Goal: Task Accomplishment & Management: Use online tool/utility

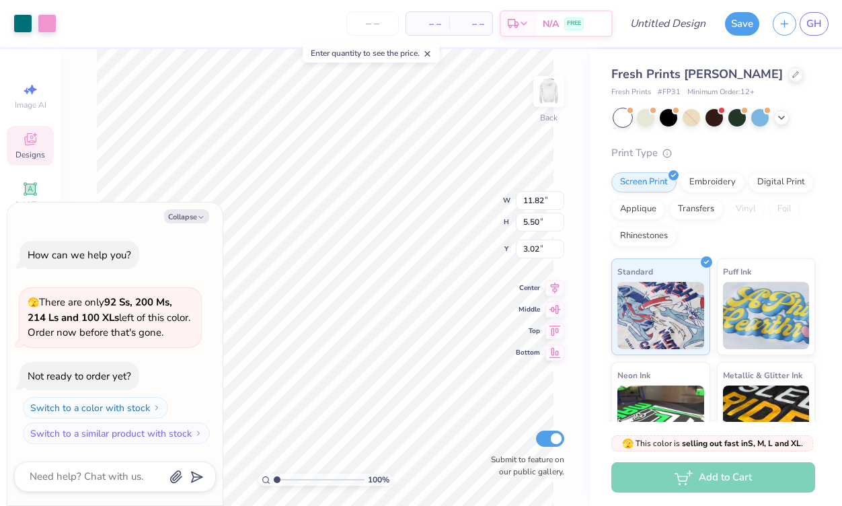
type textarea "x"
type input "3.00"
type textarea "x"
type input "3.20"
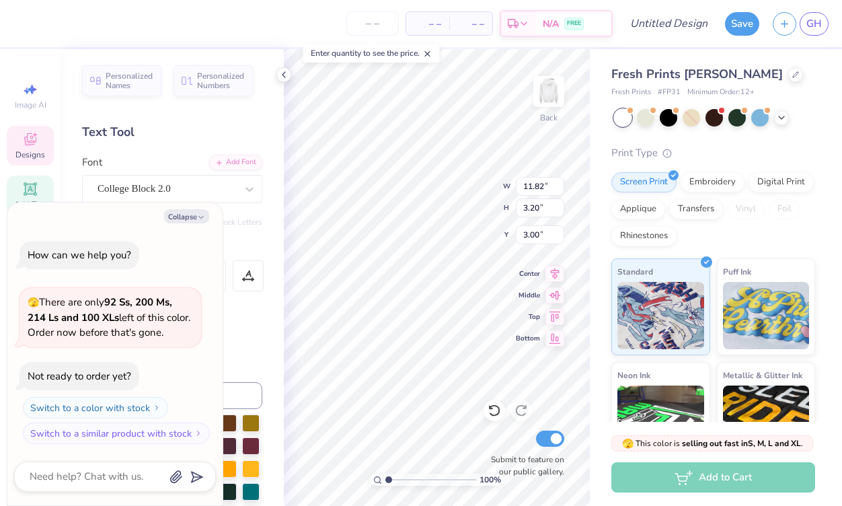
scroll to position [0, 1]
type textarea "x"
type textarea "A"
type textarea "x"
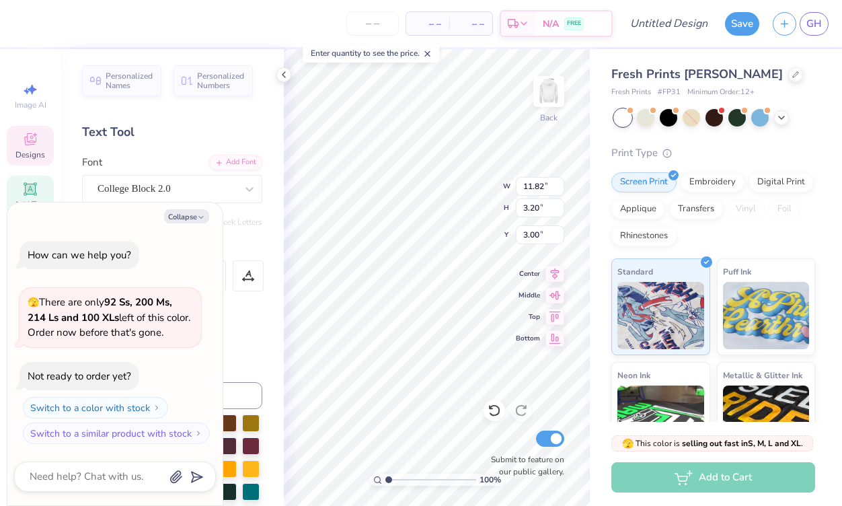
type textarea "Al"
type textarea "x"
type textarea "Alp"
type textarea "x"
type textarea "Alph"
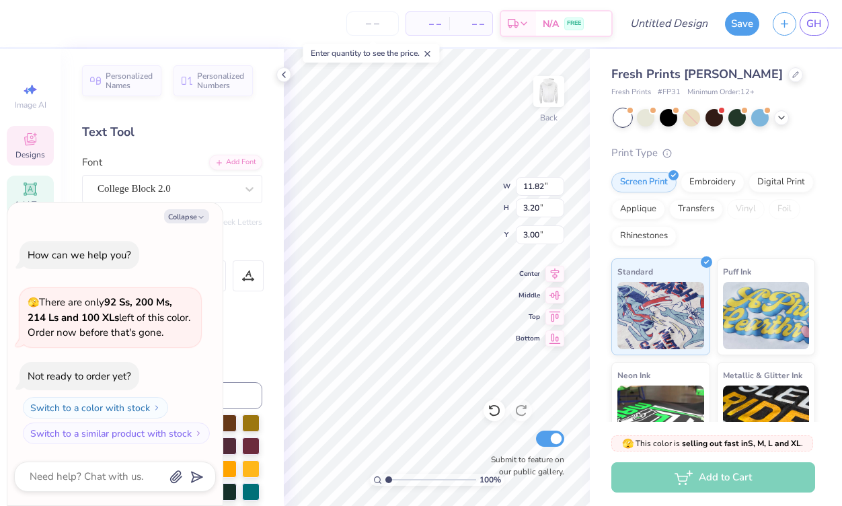
type textarea "x"
type textarea "Alpha"
type textarea "x"
type textarea "Alpha"
type textarea "x"
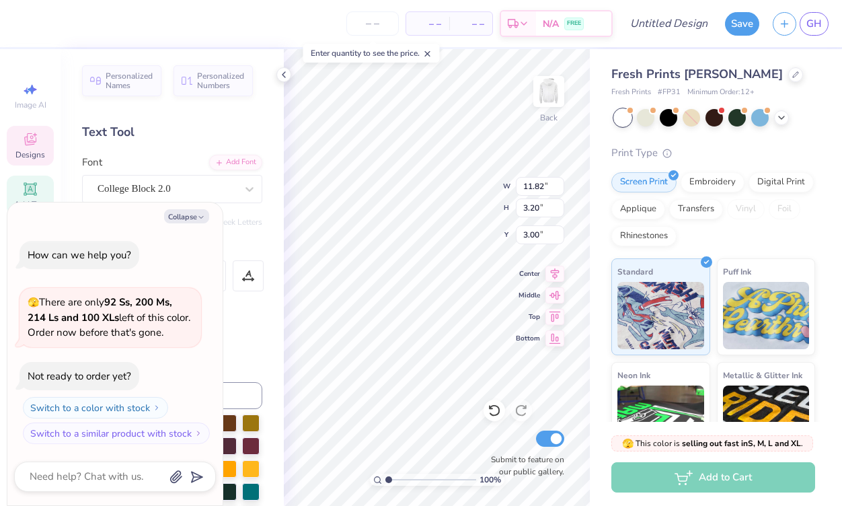
type textarea "Alpha c"
type textarea "x"
type textarea "Alpha ch"
type textarea "x"
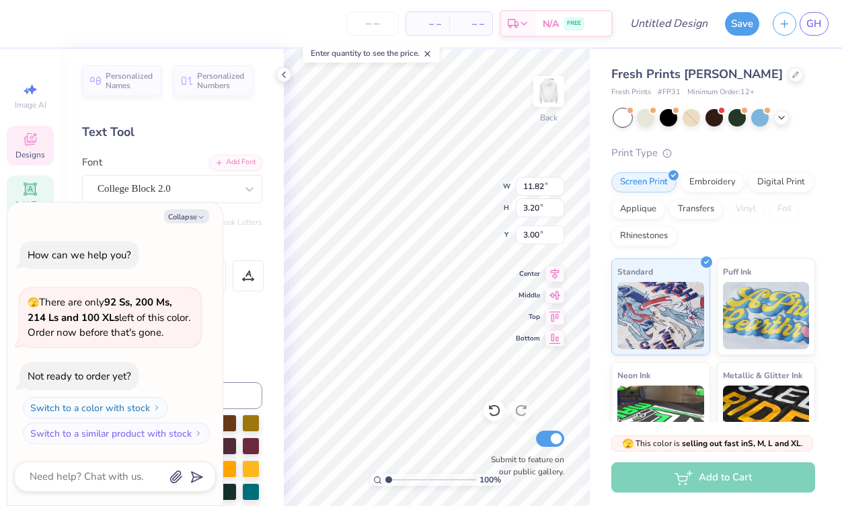
type textarea "Alpha chi"
type textarea "x"
type input "6.91"
type input "2.72"
type input "5.78"
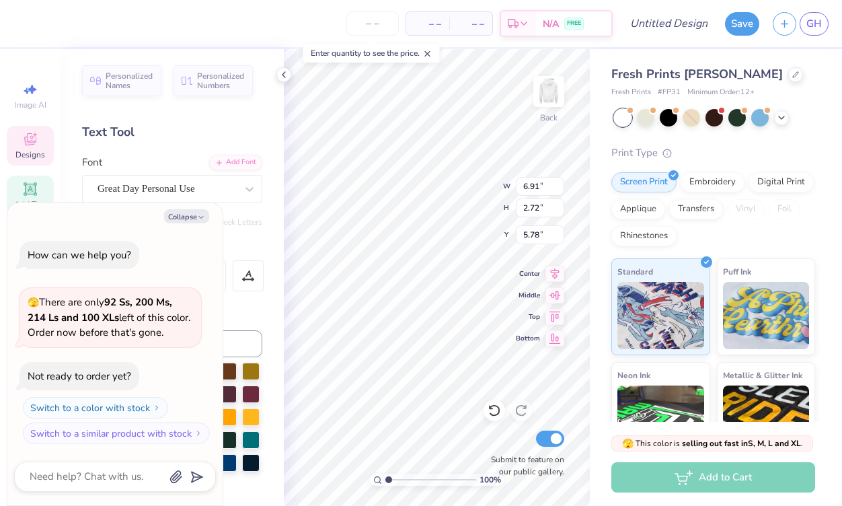
type textarea "x"
type textarea "U"
type textarea "x"
type textarea "Ut"
type textarea "x"
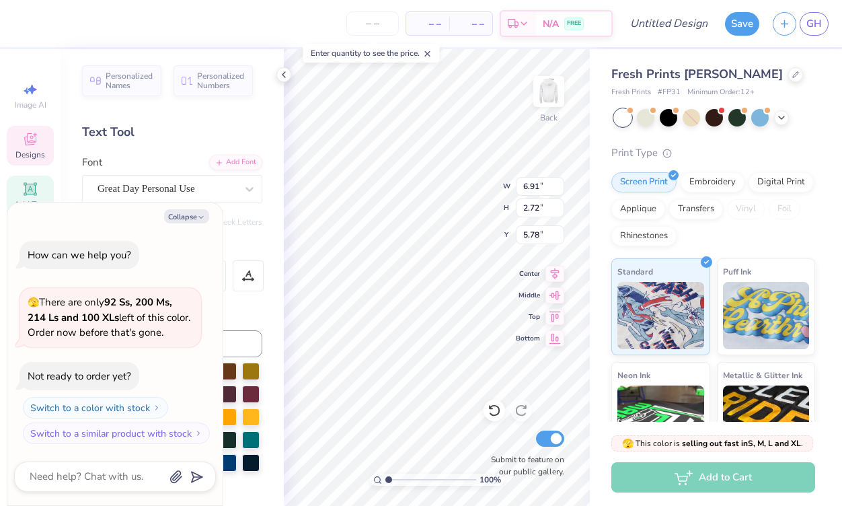
type textarea "Uta"
type textarea "x"
type textarea "Utah"
type textarea "x"
type textarea "Uta"
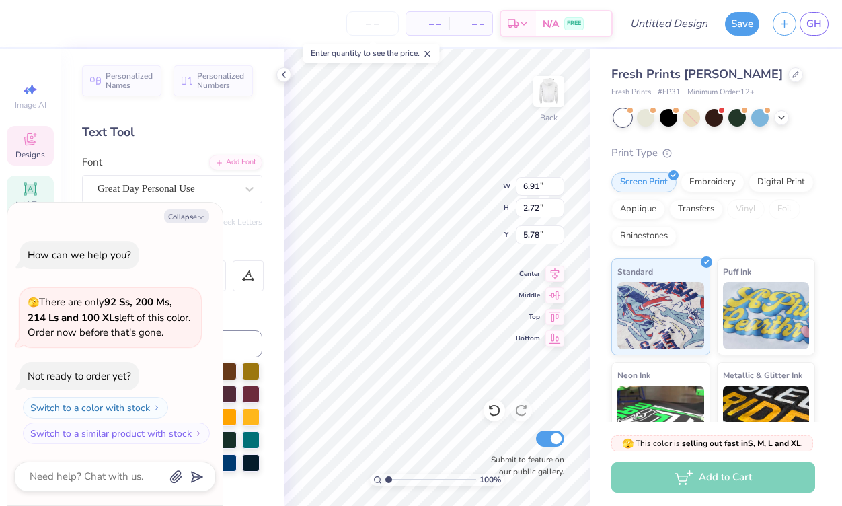
type textarea "x"
type textarea "Ut"
type textarea "x"
type textarea "U"
type textarea "x"
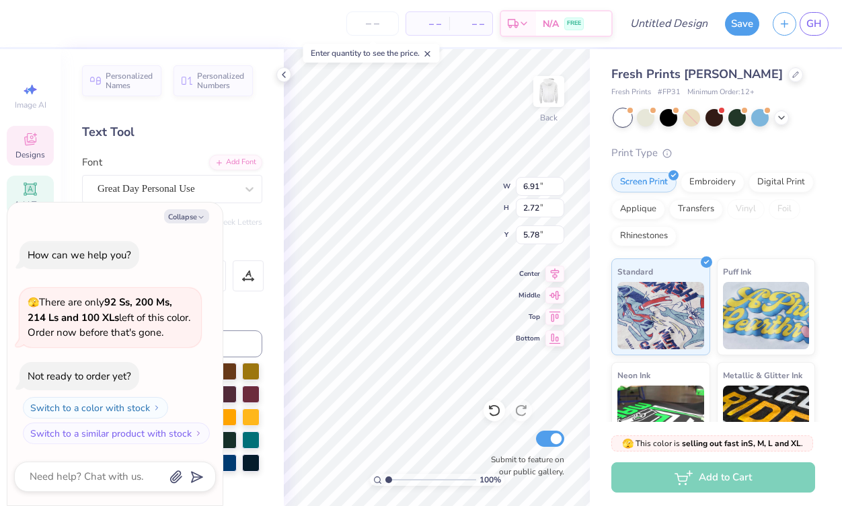
type textarea "Un"
type textarea "x"
type textarea "Univ"
type textarea "x"
type textarea "Unive"
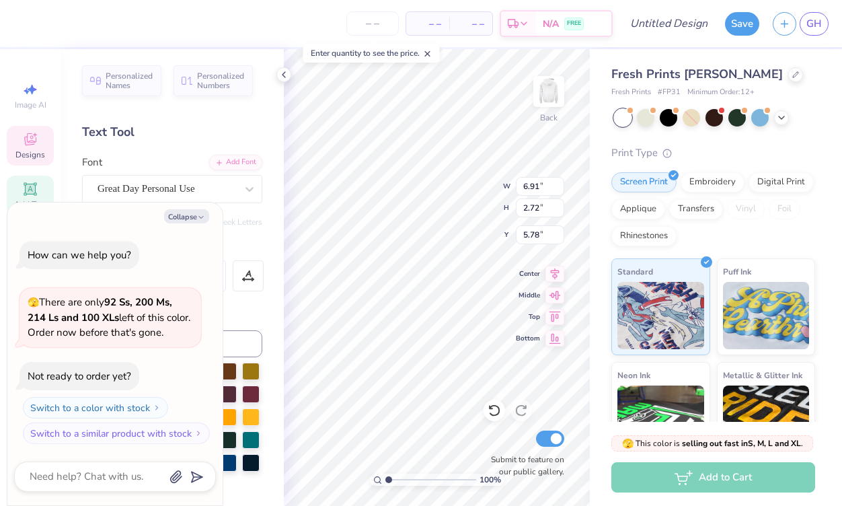
scroll to position [0, 0]
type textarea "x"
type textarea "Univer"
type textarea "x"
type textarea "Univers"
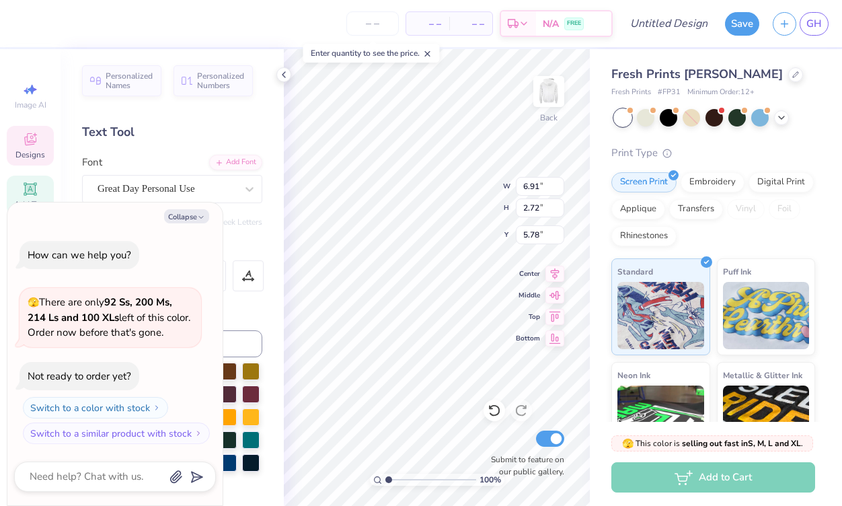
type textarea "x"
type textarea "Universi"
type textarea "x"
type textarea "Universit"
type textarea "x"
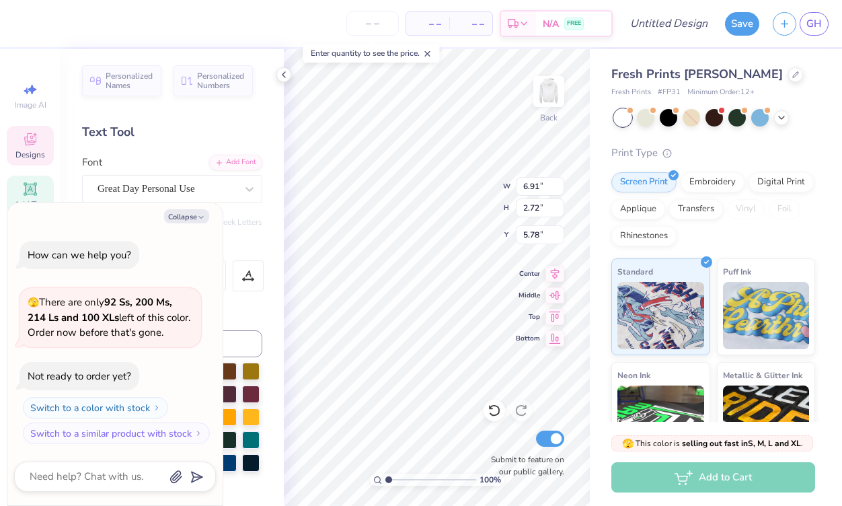
type textarea "University"
type textarea "x"
type textarea "University"
type textarea "x"
type textarea "University o"
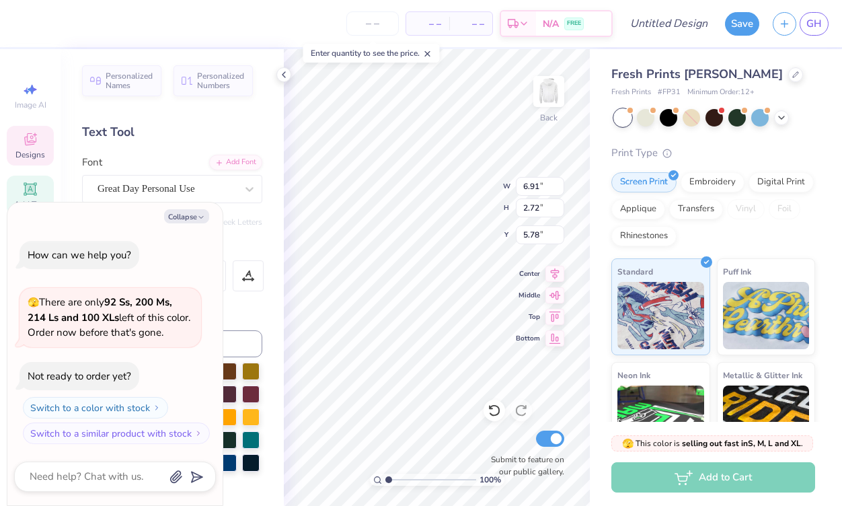
type textarea "x"
type textarea "University of"
type textarea "x"
type textarea "University of"
type textarea "x"
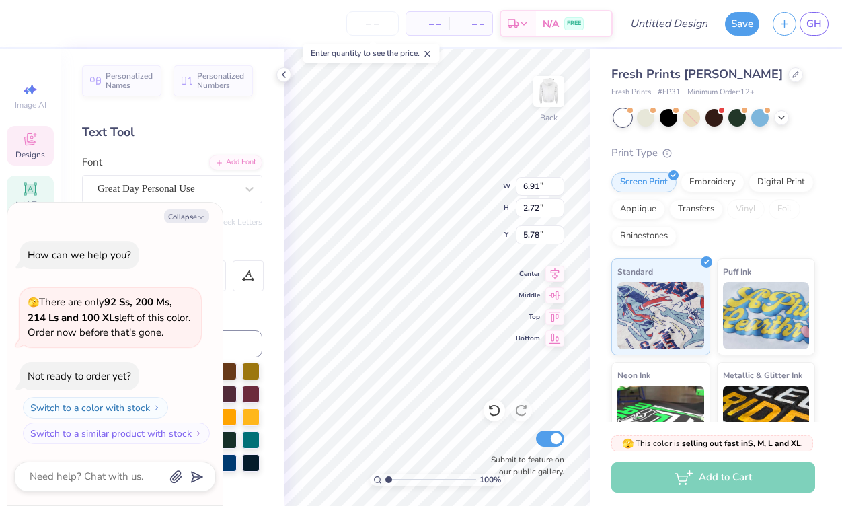
type textarea "University of U"
type textarea "x"
type textarea "University of Ut"
type textarea "x"
type textarea "University of Uta"
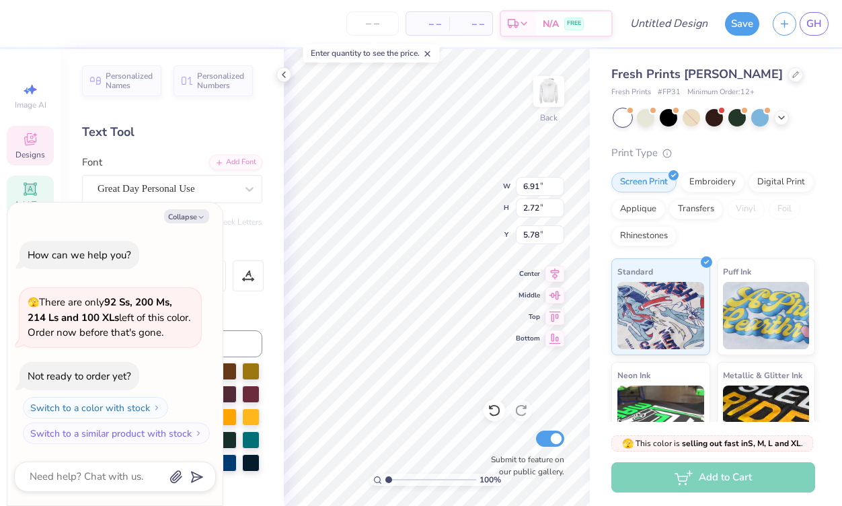
type textarea "x"
type textarea "University of Utah"
type textarea "x"
type input "9.22"
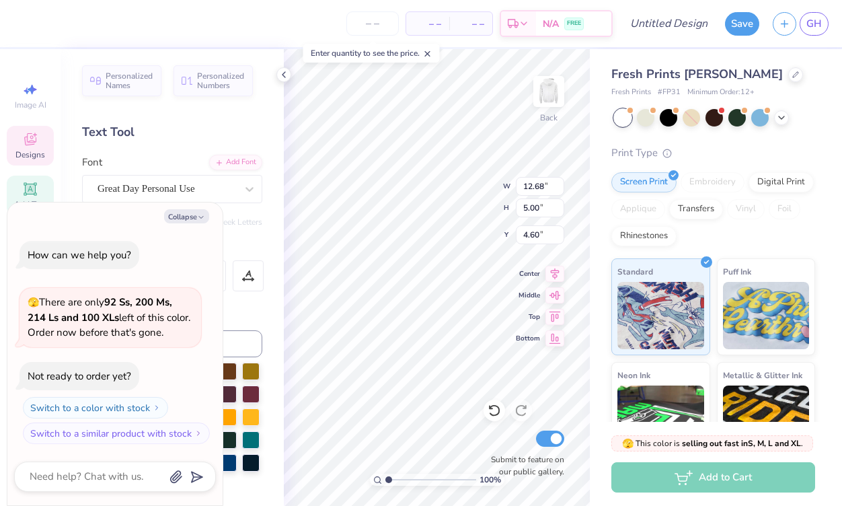
type input "3.63"
type input "6.09"
type textarea "x"
type input "5.24"
type textarea "x"
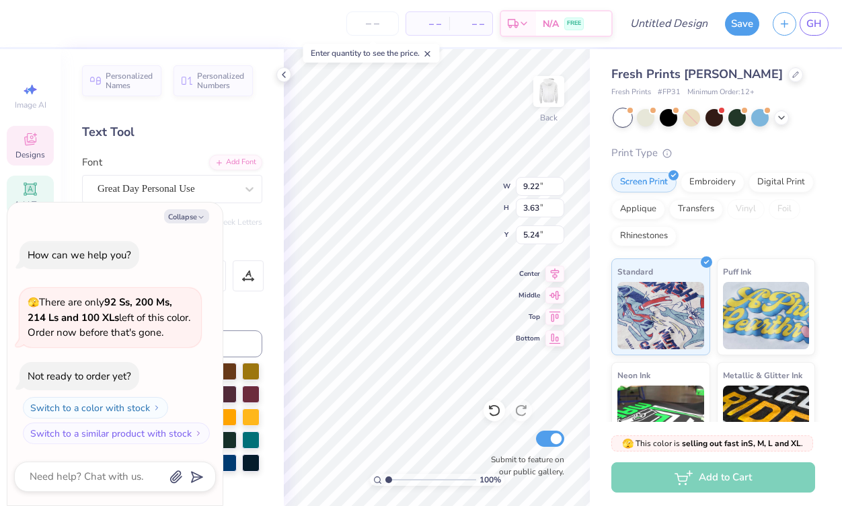
type input "9.58"
type input "1.80"
type input "6.18"
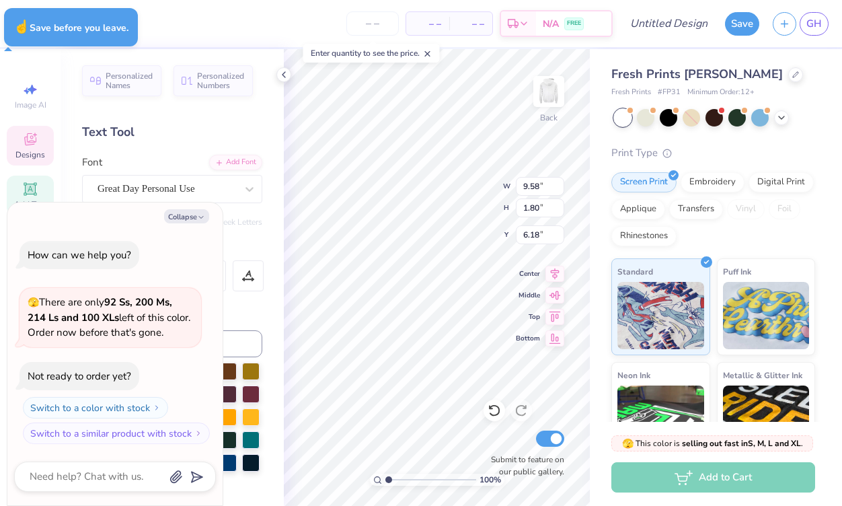
type textarea "x"
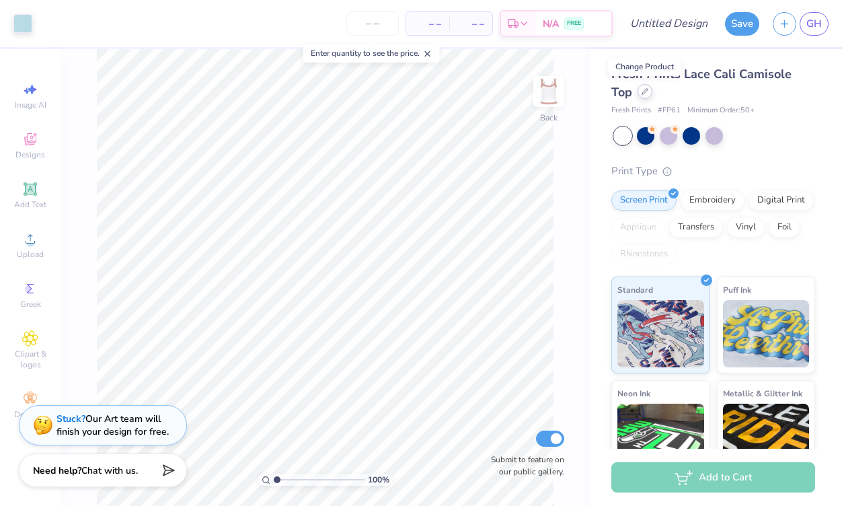
click at [643, 92] on icon at bounding box center [644, 91] width 7 height 7
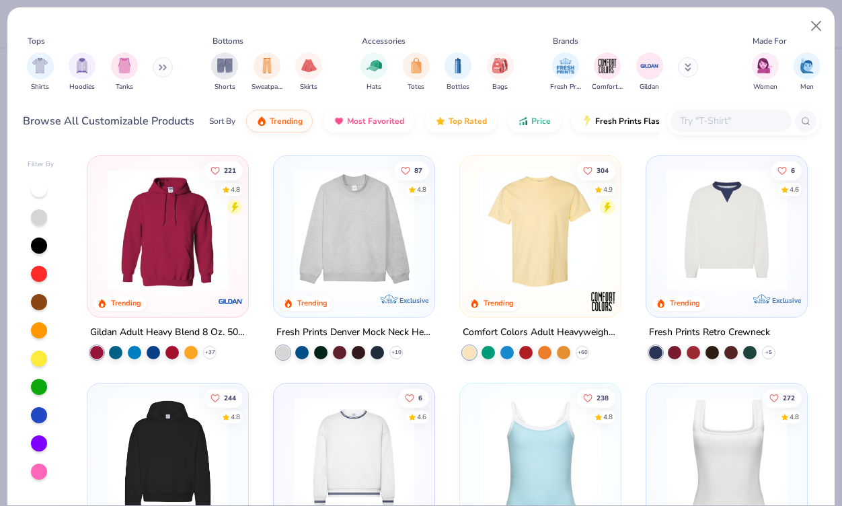
click at [161, 70] on icon at bounding box center [160, 67] width 2 height 5
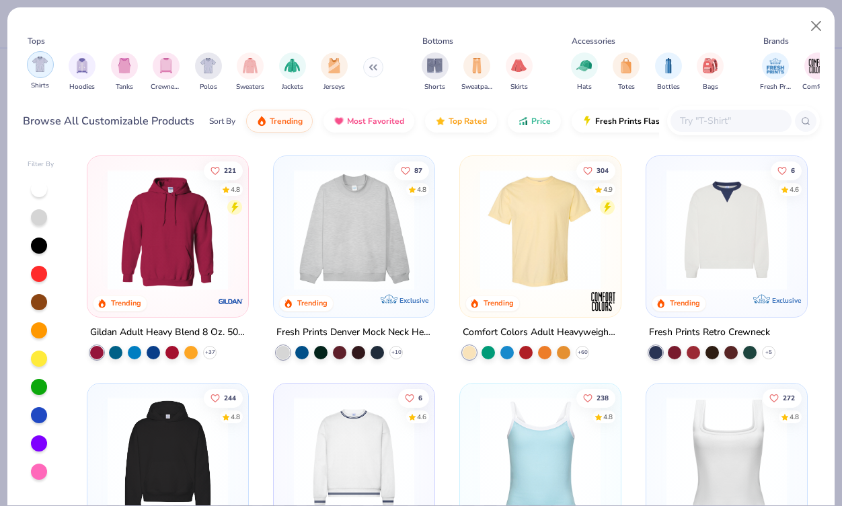
click at [37, 65] on img "filter for Shirts" at bounding box center [39, 63] width 15 height 15
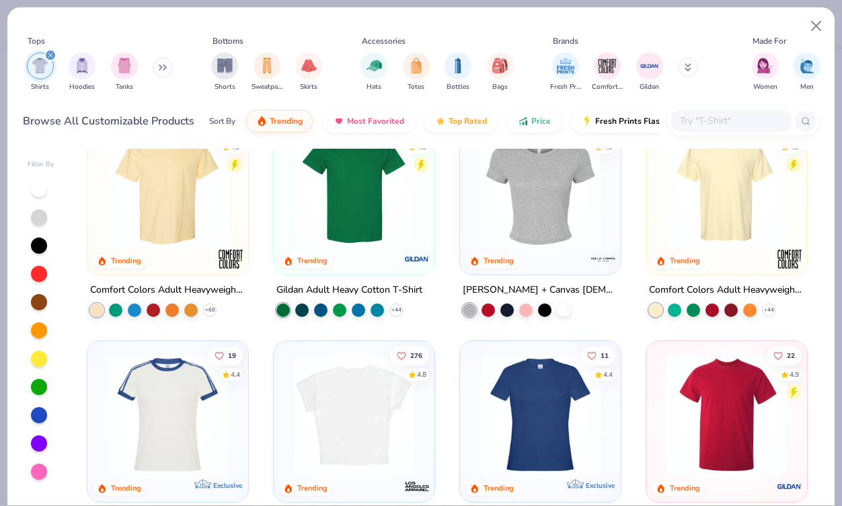
scroll to position [24, 0]
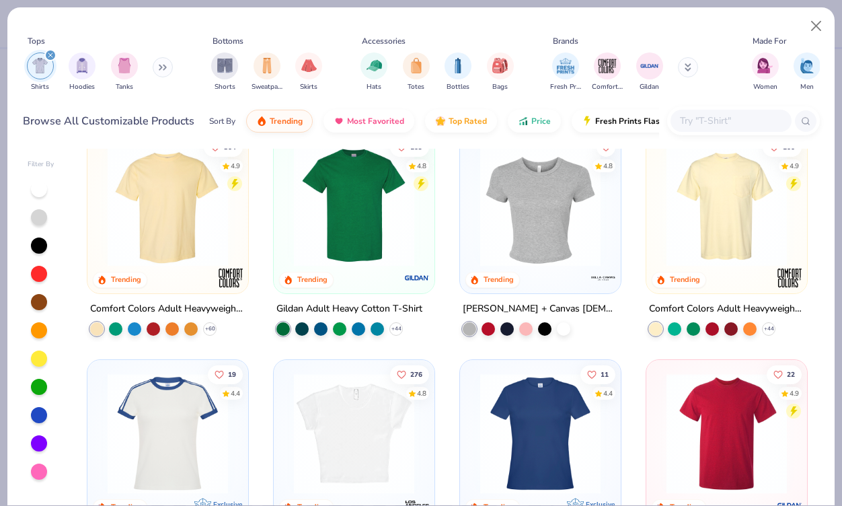
click at [524, 239] on img at bounding box center [540, 206] width 134 height 120
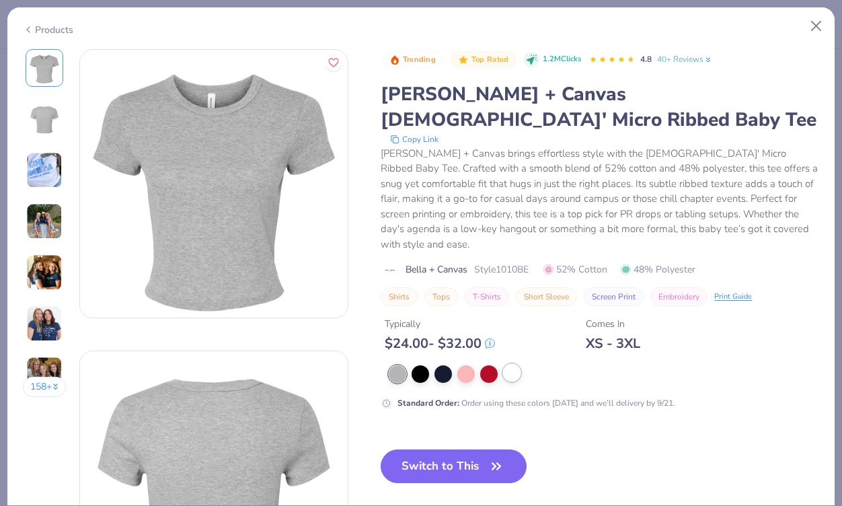
click at [513, 364] on div at bounding box center [511, 372] width 17 height 17
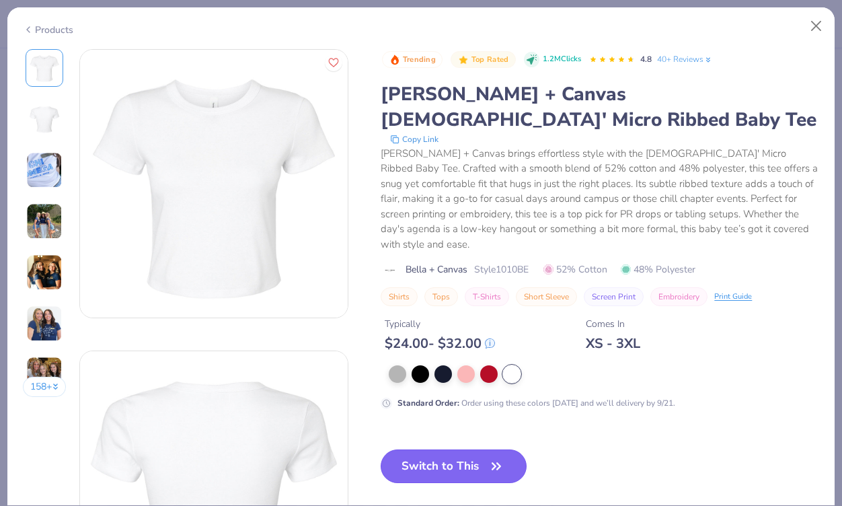
click at [460, 449] on button "Switch to This" at bounding box center [454, 466] width 146 height 34
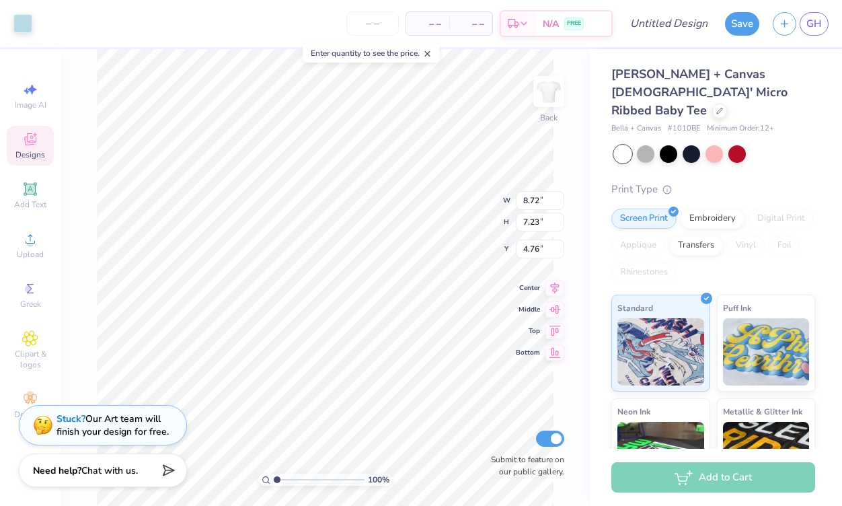
type input "3.00"
click at [424, 26] on span "– –" at bounding box center [427, 24] width 27 height 14
click at [436, 22] on span "– –" at bounding box center [427, 24] width 27 height 14
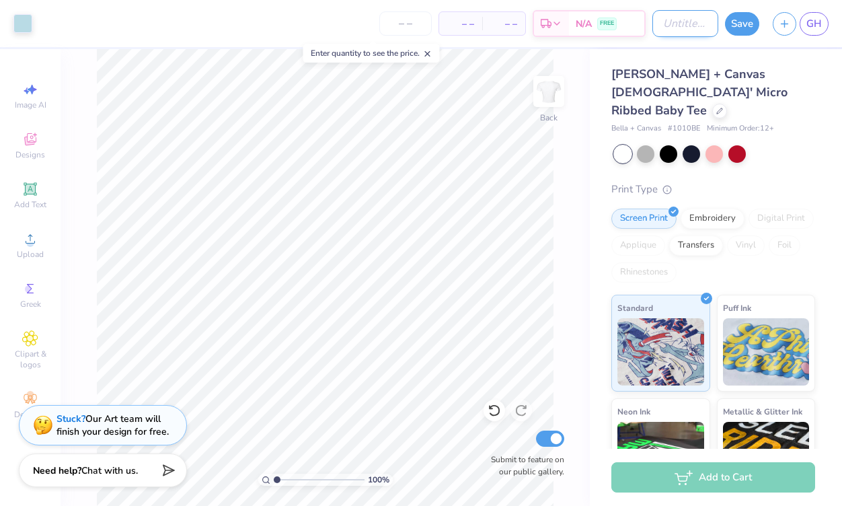
click at [659, 24] on input "Design Title" at bounding box center [685, 23] width 66 height 27
click at [565, 226] on div "100 % Back Submit to feature on our public gallery." at bounding box center [325, 277] width 529 height 456
click at [640, 206] on div "Screen Print" at bounding box center [643, 216] width 65 height 20
click at [649, 350] on img at bounding box center [660, 349] width 87 height 67
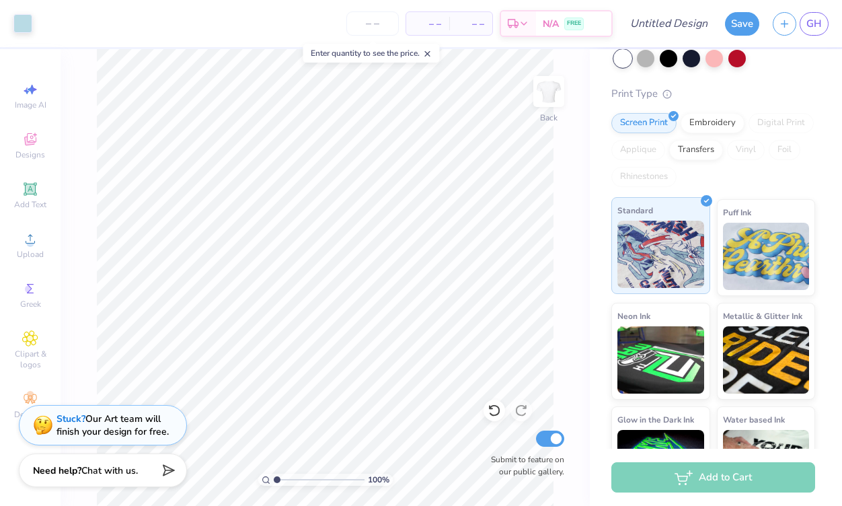
scroll to position [132, 0]
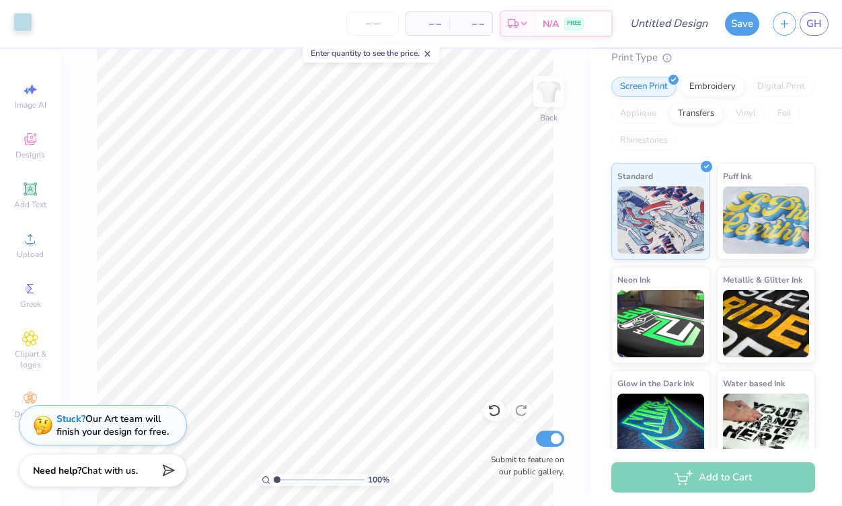
click at [26, 24] on div at bounding box center [22, 22] width 19 height 19
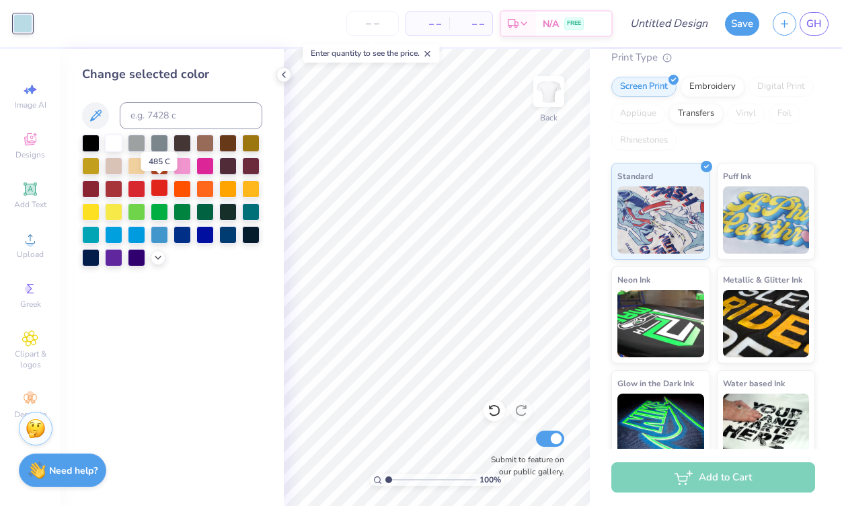
click at [156, 192] on div at bounding box center [159, 187] width 17 height 17
click at [662, 24] on input "Design Title" at bounding box center [685, 23] width 66 height 27
click at [449, 26] on div "– – Per Item" at bounding box center [427, 23] width 43 height 23
click at [737, 23] on button "Save" at bounding box center [742, 22] width 34 height 24
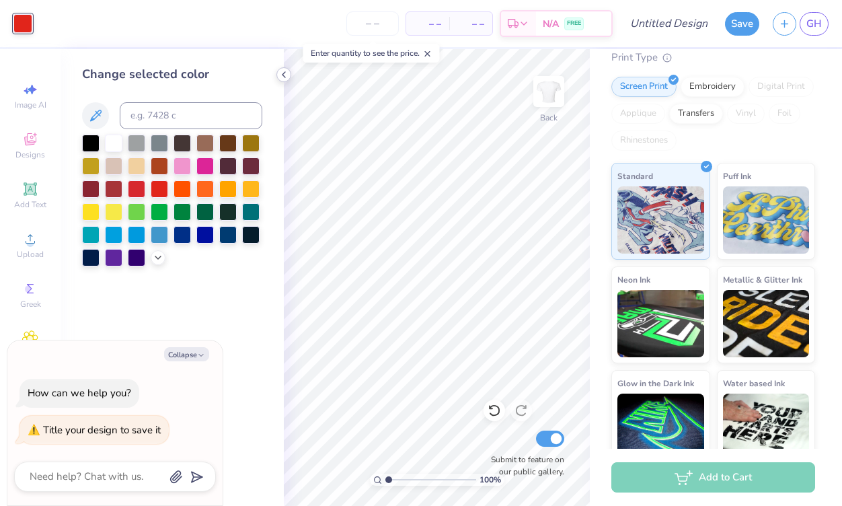
click at [282, 75] on icon at bounding box center [283, 74] width 11 height 11
type textarea "x"
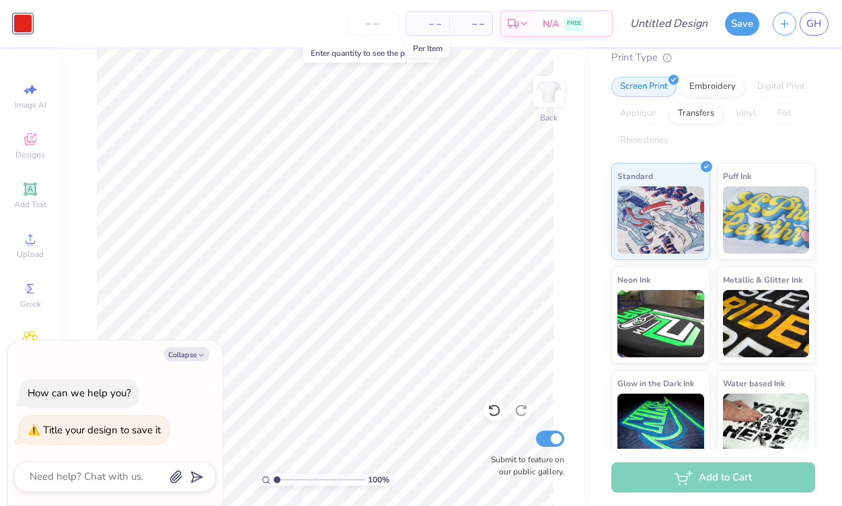
click at [438, 24] on span "– –" at bounding box center [427, 24] width 27 height 14
click at [366, 22] on input "number" at bounding box center [372, 23] width 52 height 24
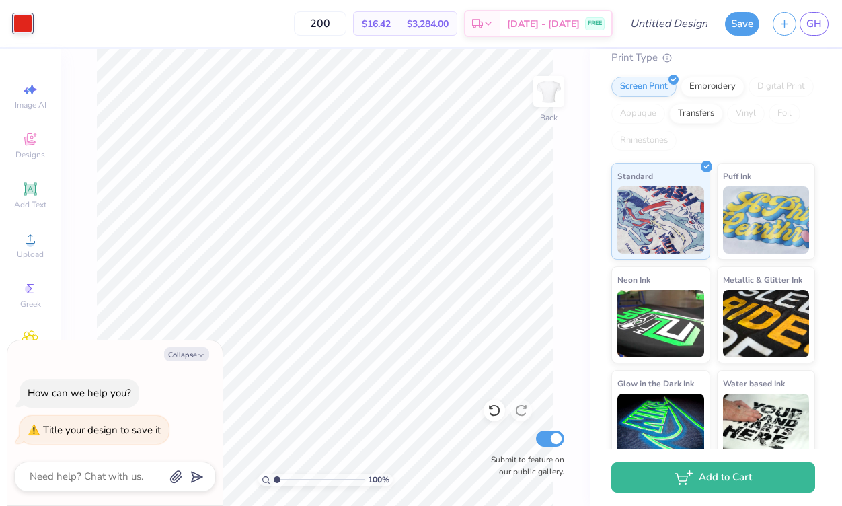
type input "200"
click at [291, 34] on div "200 $16.42 Per Item $3,284.00 Total Est. Delivery Sep 18 - 21 FREE" at bounding box center [325, 23] width 573 height 47
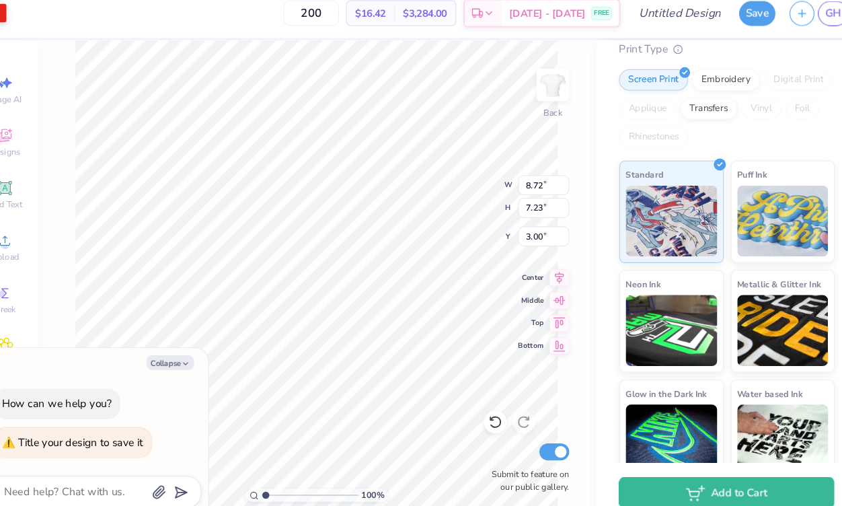
type textarea "x"
type input "2.60"
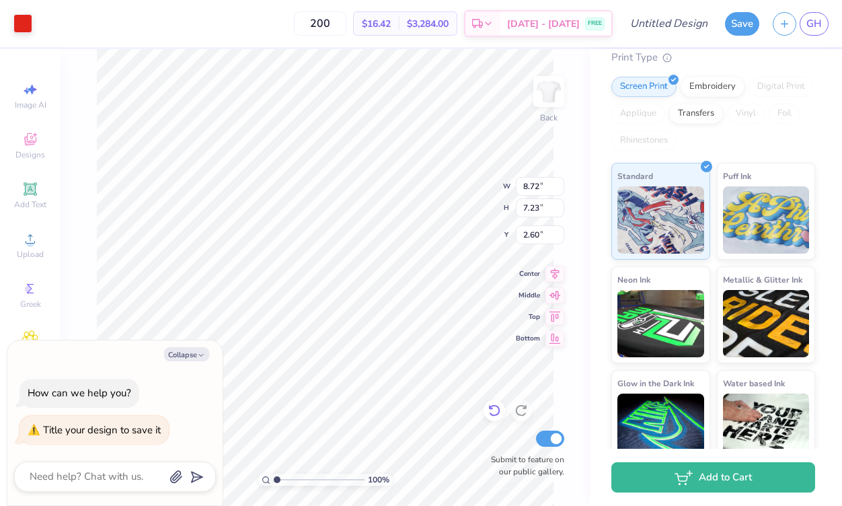
click at [487, 405] on icon at bounding box center [493, 409] width 13 height 13
type textarea "x"
type input "3.00"
type textarea "x"
type input "2.73"
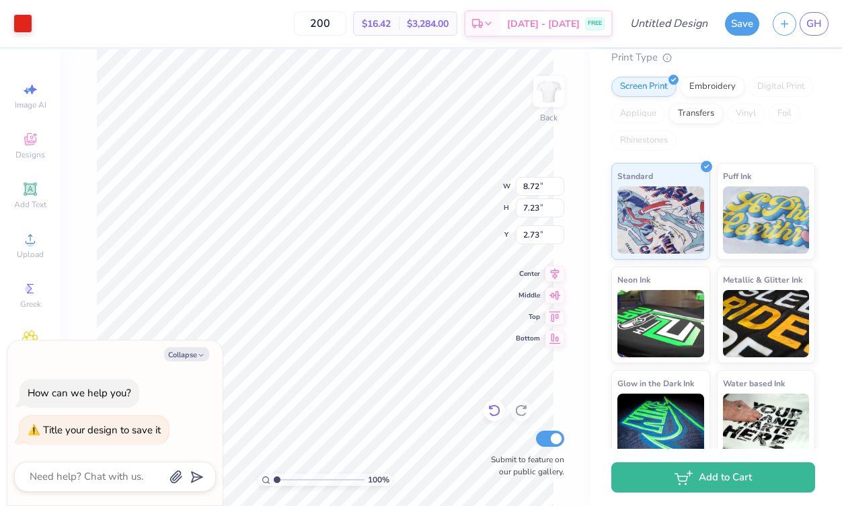
type textarea "x"
type input "2.27"
type textarea "x"
type input "3.00"
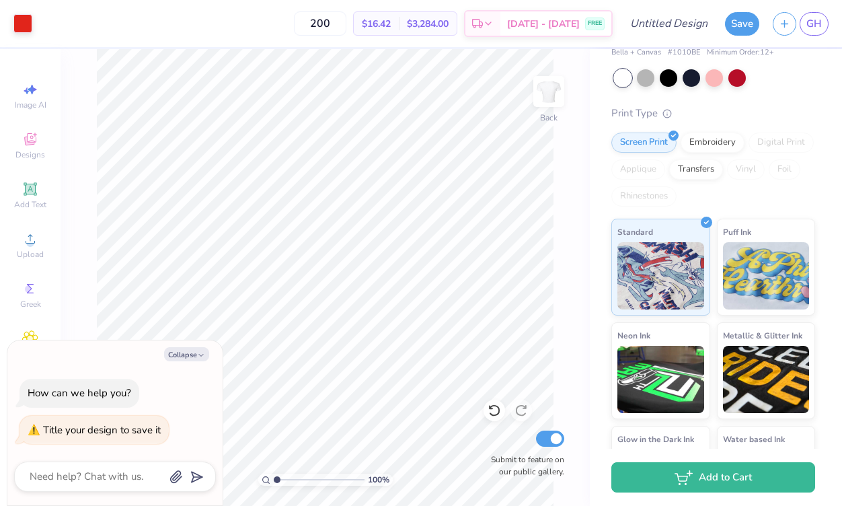
scroll to position [0, 0]
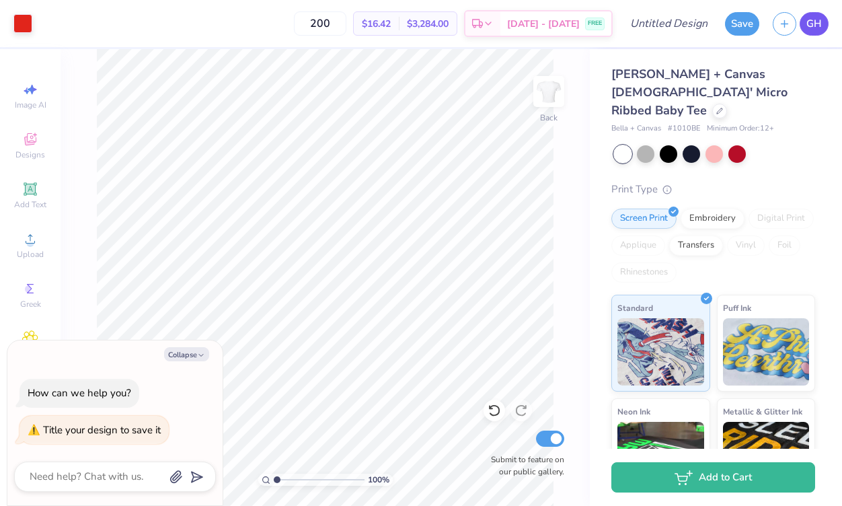
click at [820, 28] on span "GH" at bounding box center [813, 23] width 15 height 15
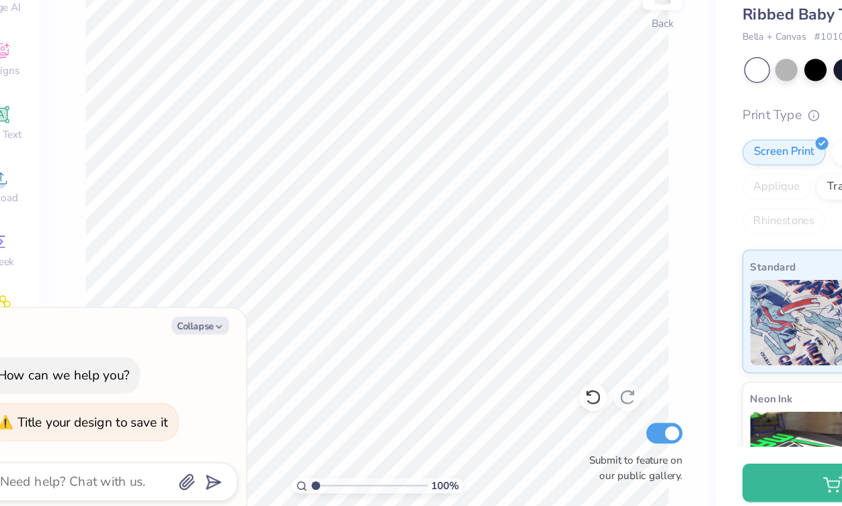
type textarea "x"
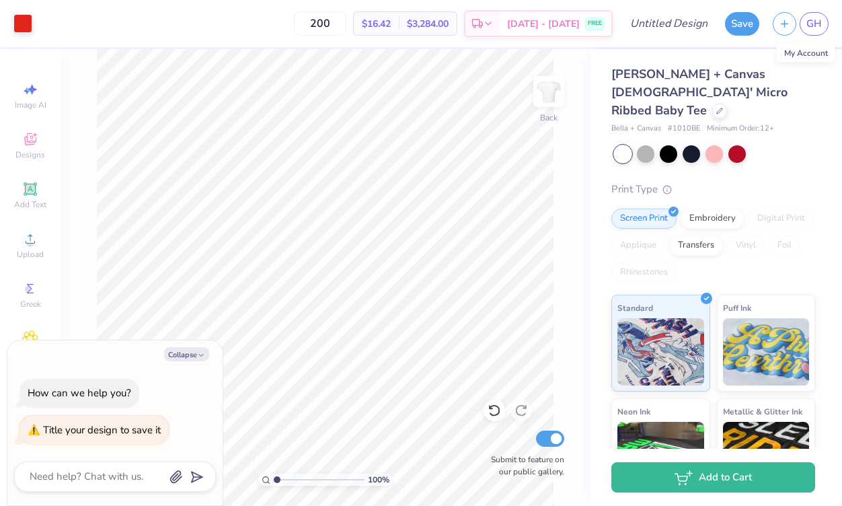
click at [344, 46] on div "200 $16.42 Per Item $3,284.00 Total Est. Delivery Sep 18 - 21 FREE" at bounding box center [325, 23] width 573 height 47
click at [286, 26] on div "200 $16.42 Per Item $3,284.00 Total Est. Delivery Sep 18 - 21 FREE" at bounding box center [325, 23] width 573 height 47
click at [346, 23] on input "200" at bounding box center [320, 23] width 52 height 24
click at [346, 21] on input "250" at bounding box center [320, 23] width 52 height 24
type input "200"
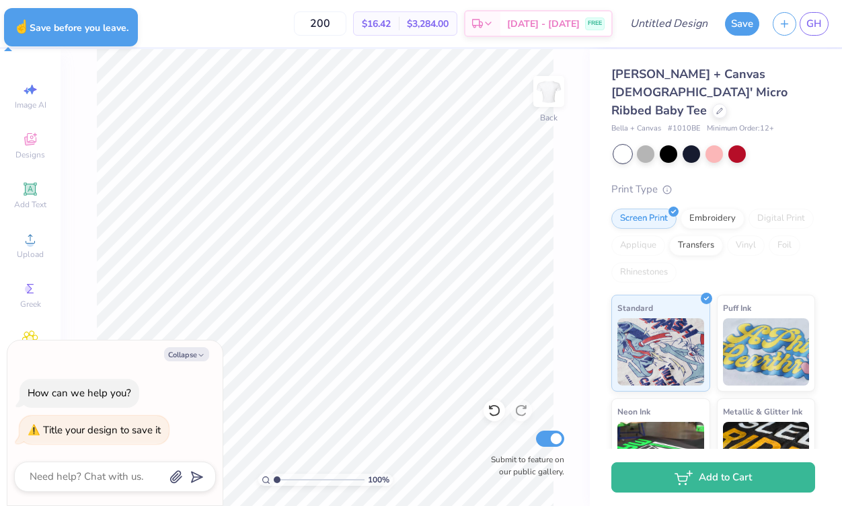
type textarea "x"
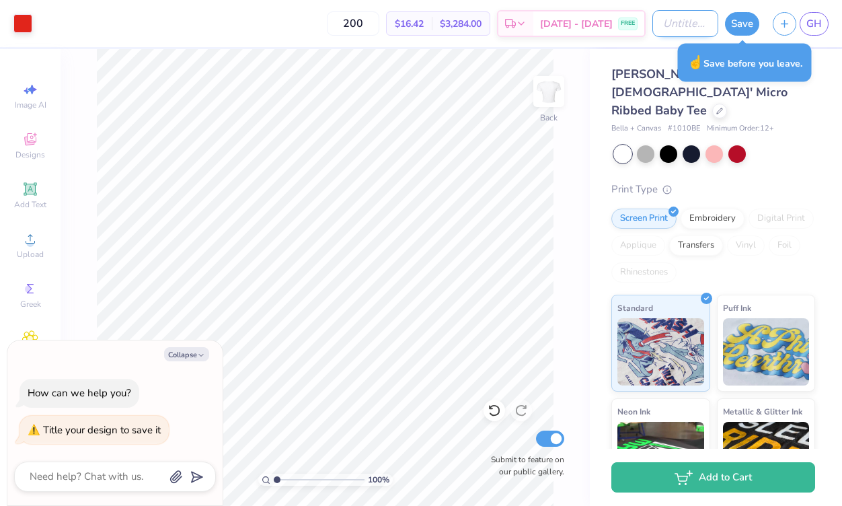
click at [666, 17] on input "Design Title" at bounding box center [685, 23] width 66 height 27
type input "PHILO 25"
click at [731, 23] on button "Save" at bounding box center [742, 22] width 34 height 24
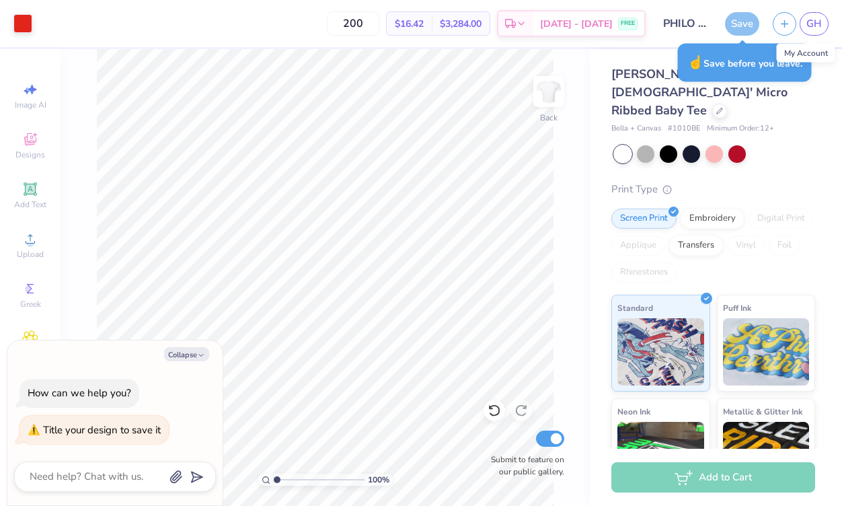
click at [731, 22] on div "Save" at bounding box center [742, 24] width 34 height 24
click at [813, 23] on span "GH" at bounding box center [813, 23] width 15 height 15
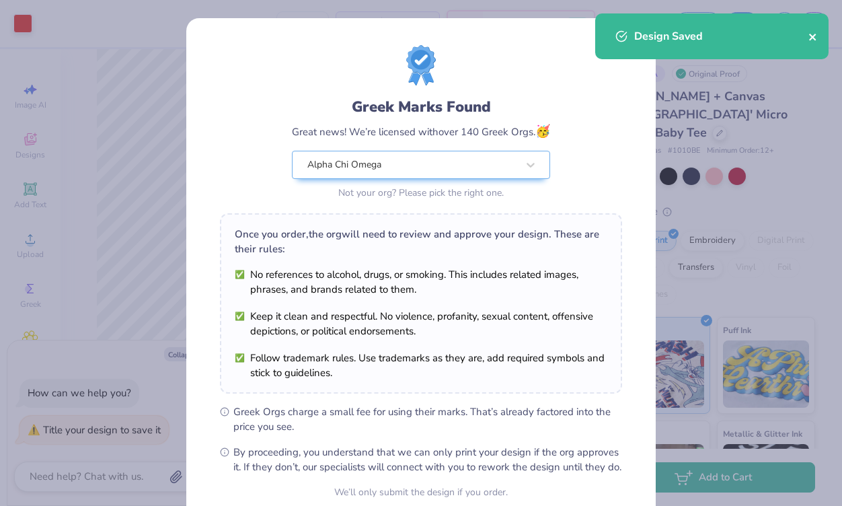
click at [810, 32] on icon "close" at bounding box center [812, 37] width 9 height 11
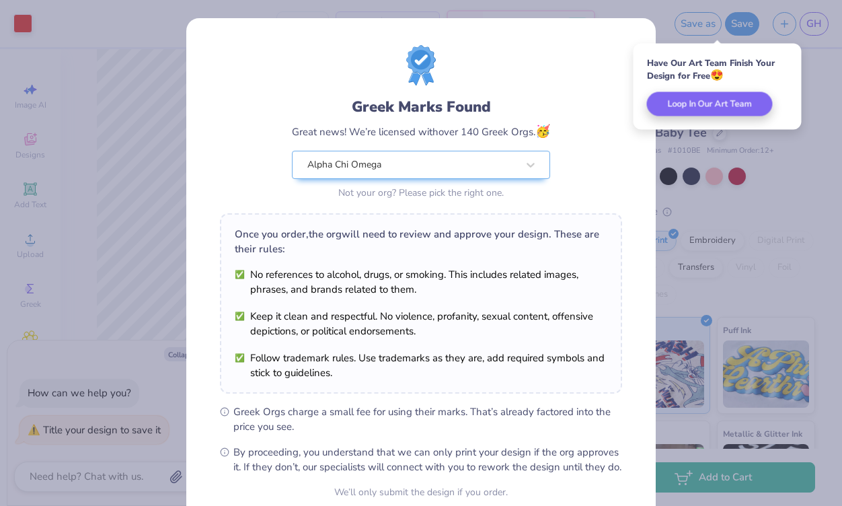
scroll to position [124, 0]
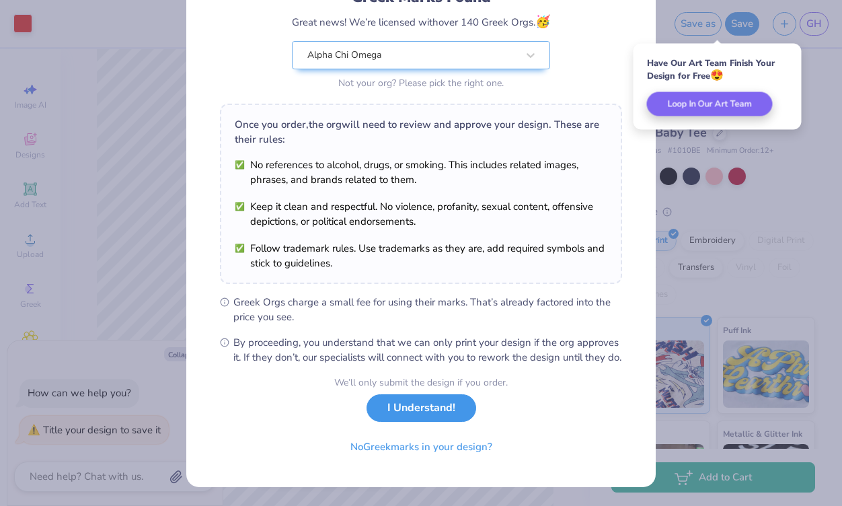
click at [403, 410] on button "I Understand!" at bounding box center [421, 408] width 110 height 28
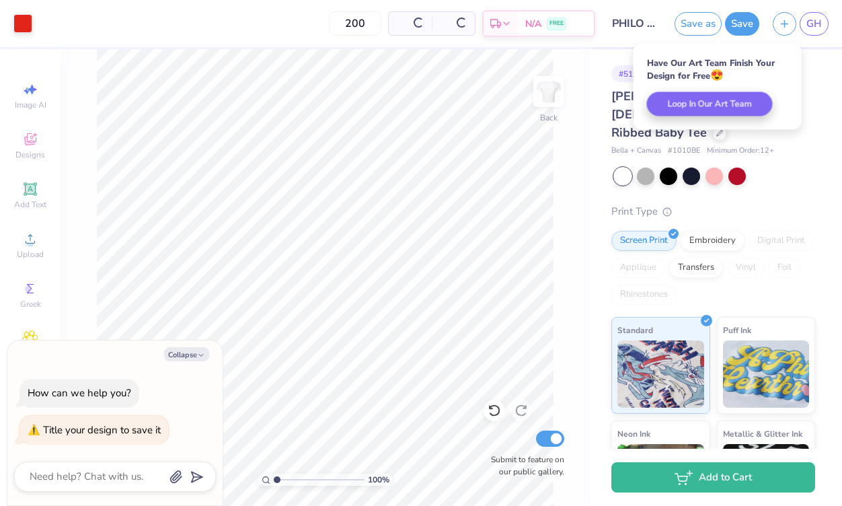
scroll to position [0, 0]
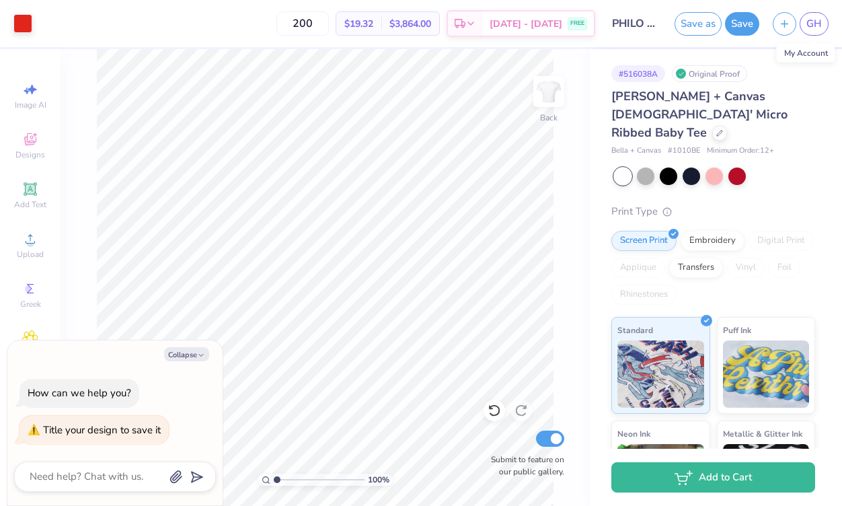
type textarea "x"
click at [808, 22] on span "GH" at bounding box center [813, 23] width 15 height 15
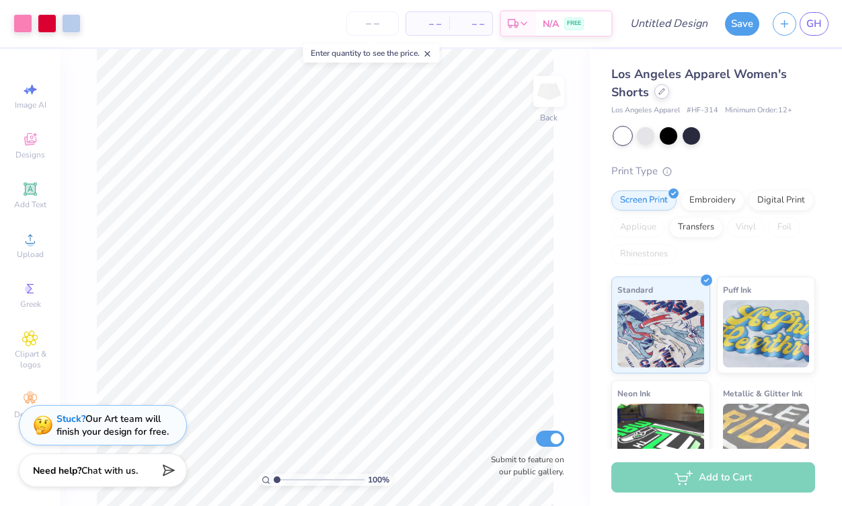
click at [657, 93] on div at bounding box center [661, 91] width 15 height 15
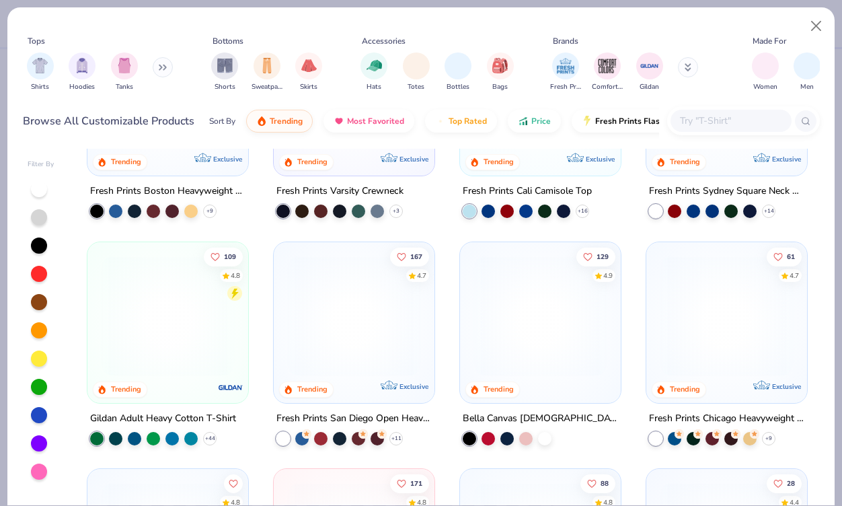
scroll to position [379, 0]
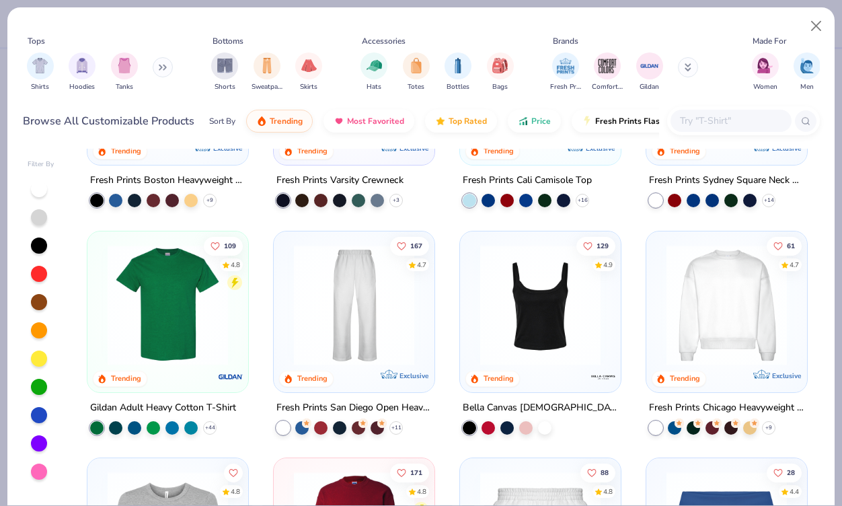
click at [544, 332] on img at bounding box center [540, 304] width 134 height 120
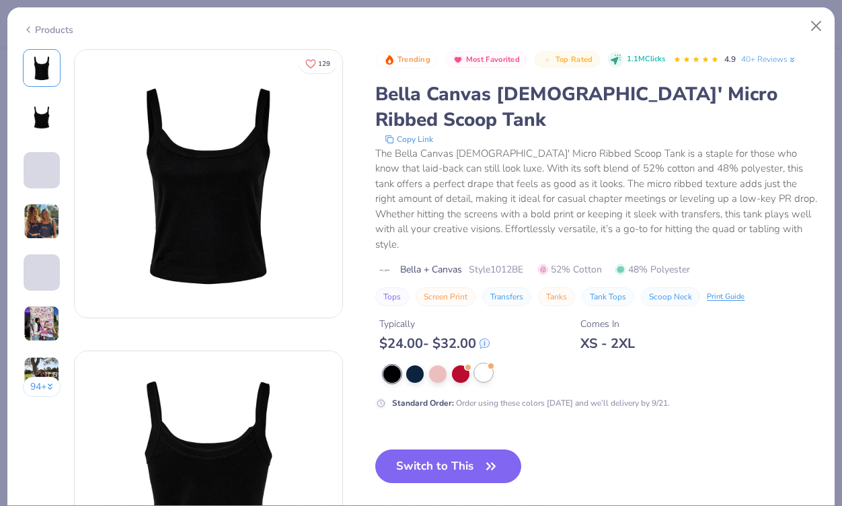
click at [487, 364] on div at bounding box center [483, 372] width 17 height 17
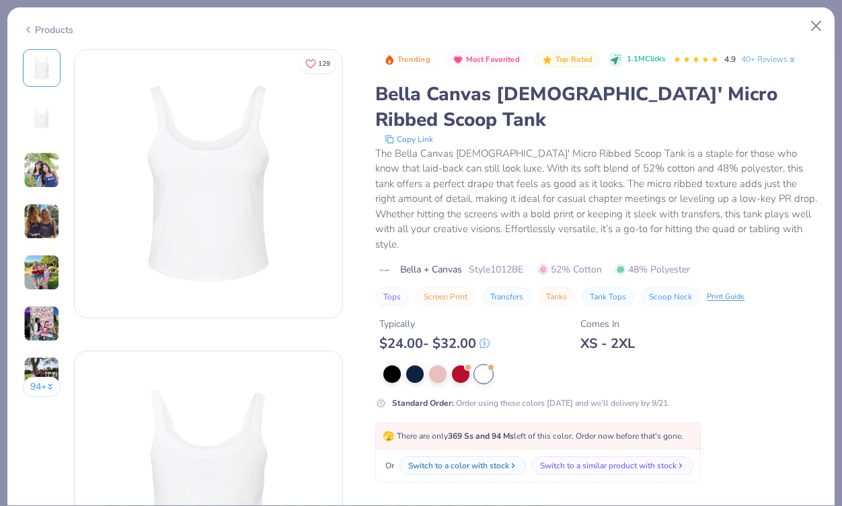
click at [44, 33] on div "Products" at bounding box center [48, 30] width 50 height 14
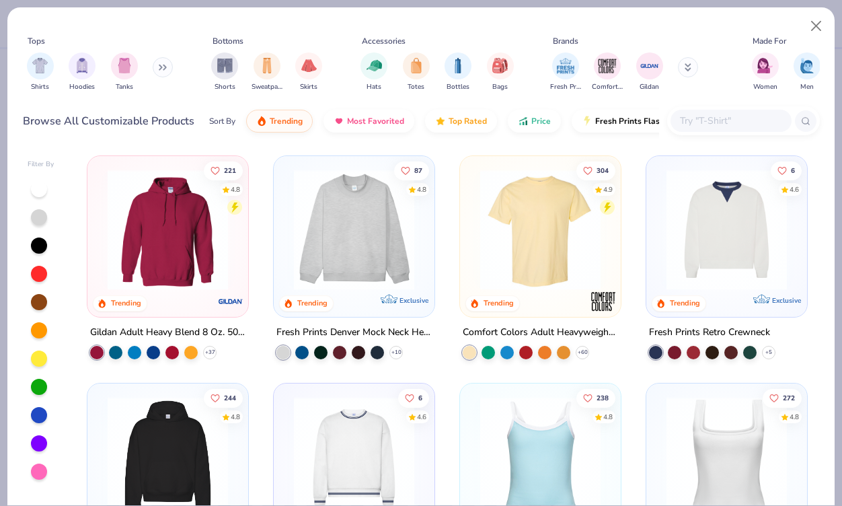
click at [161, 69] on button at bounding box center [163, 67] width 20 height 20
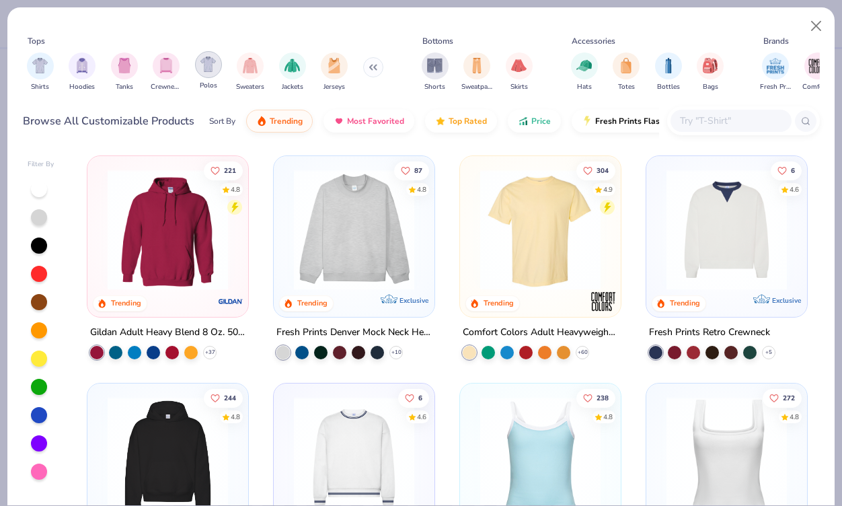
click at [212, 62] on img "filter for Polos" at bounding box center [207, 63] width 15 height 15
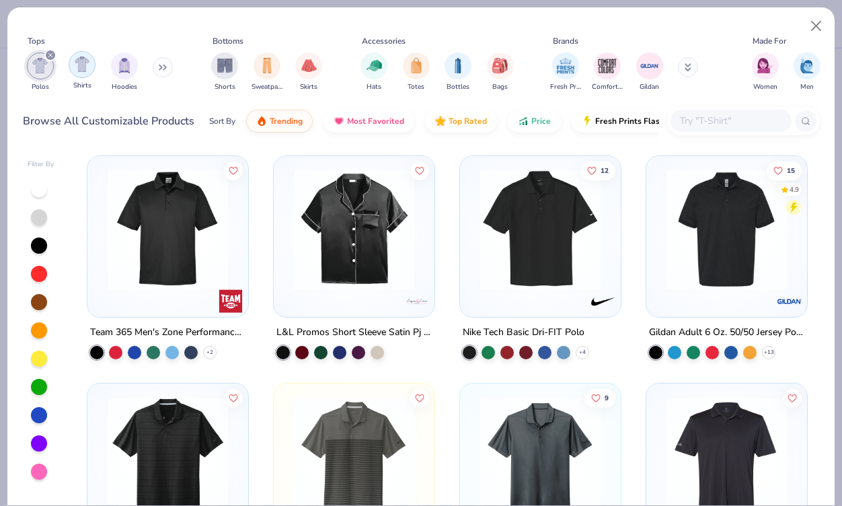
click at [78, 56] on div "filter for Shirts" at bounding box center [82, 64] width 27 height 27
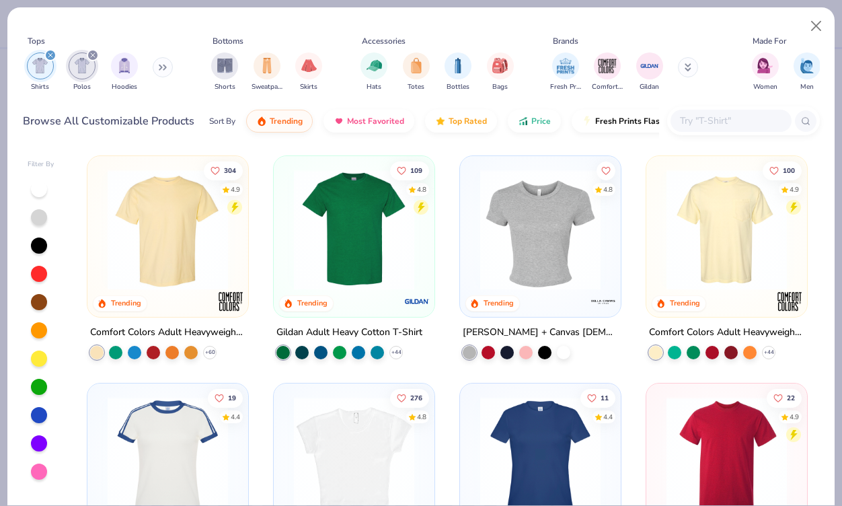
click at [48, 56] on icon "filter for Shirts" at bounding box center [50, 54] width 5 height 5
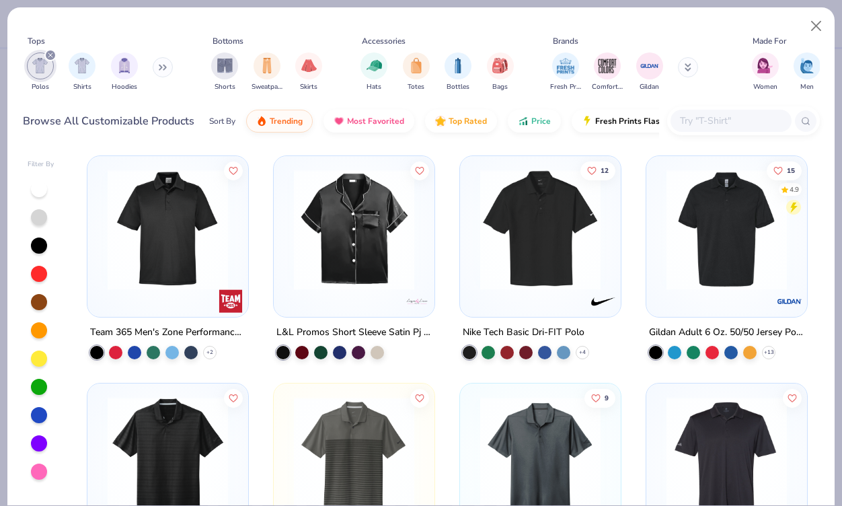
click at [48, 56] on icon "filter for Polos" at bounding box center [50, 54] width 5 height 5
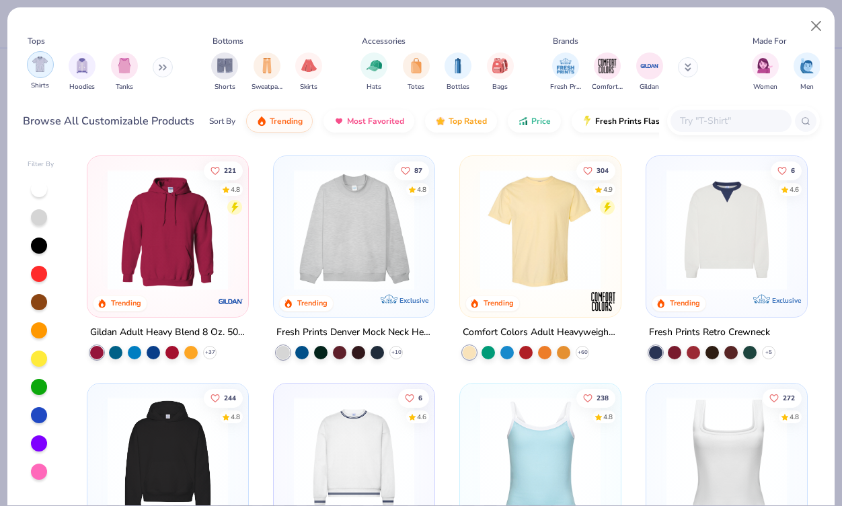
click at [36, 69] on img "filter for Shirts" at bounding box center [39, 63] width 15 height 15
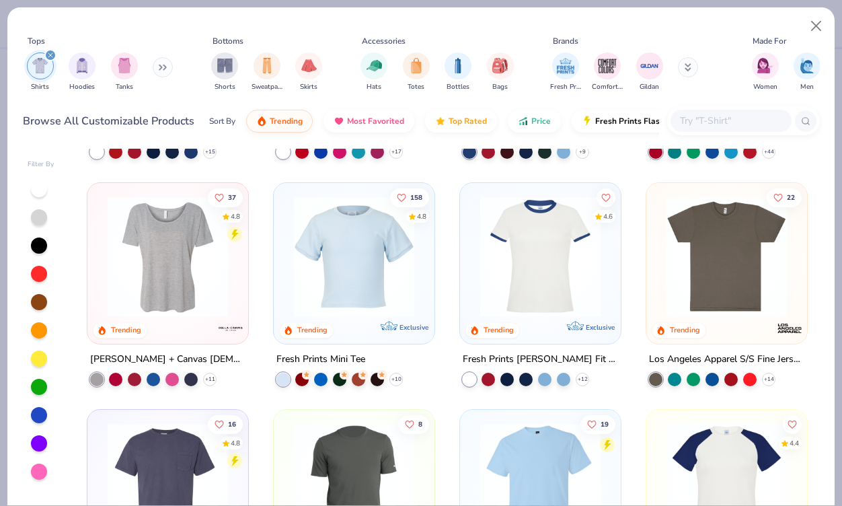
scroll to position [430, 0]
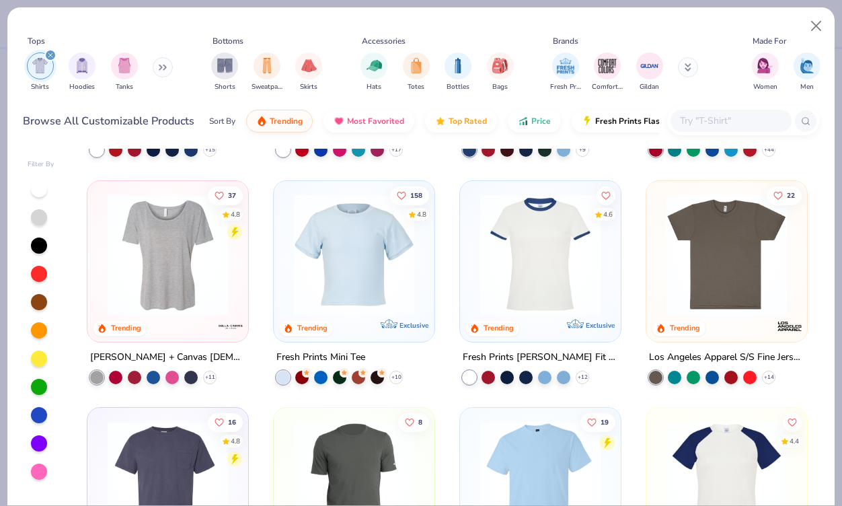
click at [538, 269] on img at bounding box center [540, 254] width 134 height 120
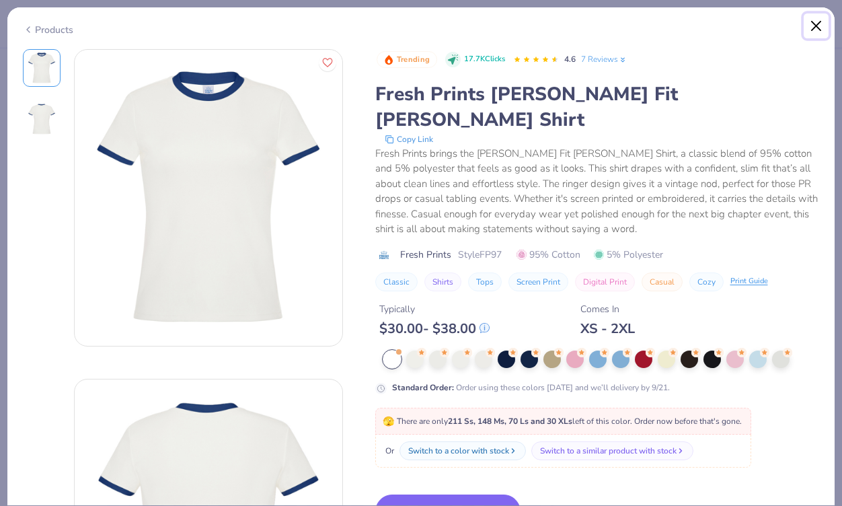
click at [818, 30] on button "Close" at bounding box center [816, 26] width 26 height 26
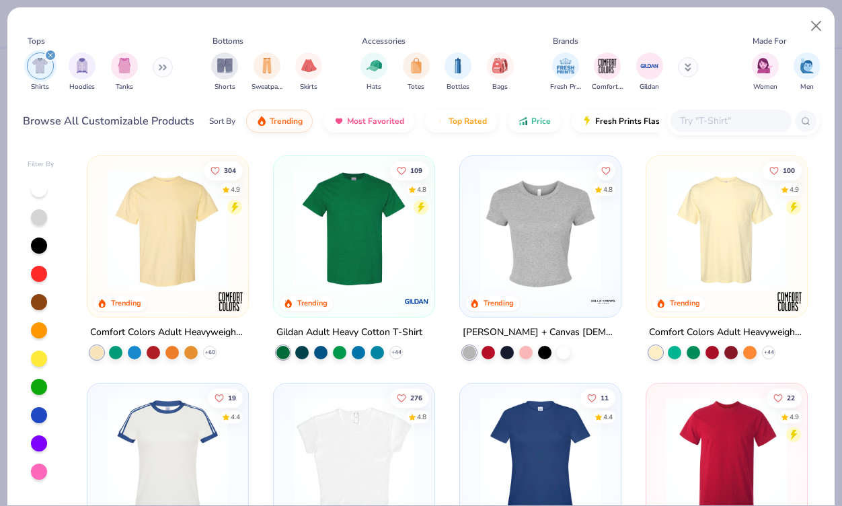
scroll to position [165, 0]
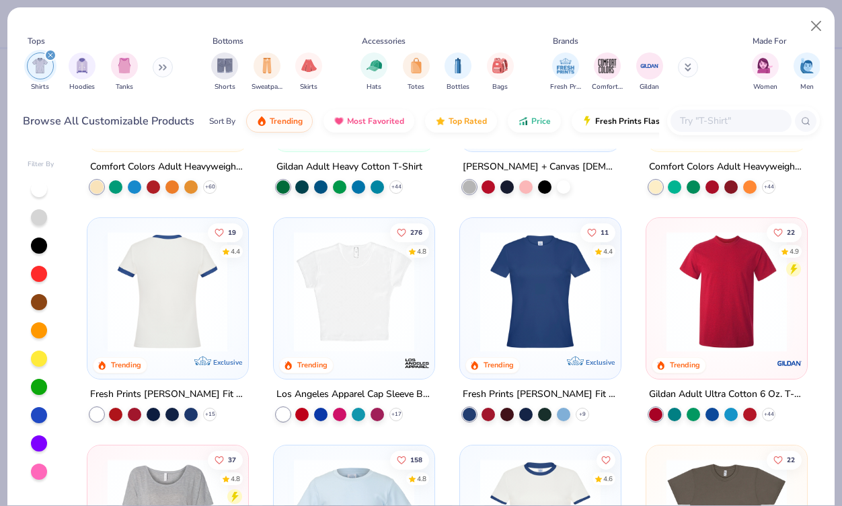
click at [174, 302] on div at bounding box center [168, 291] width 401 height 120
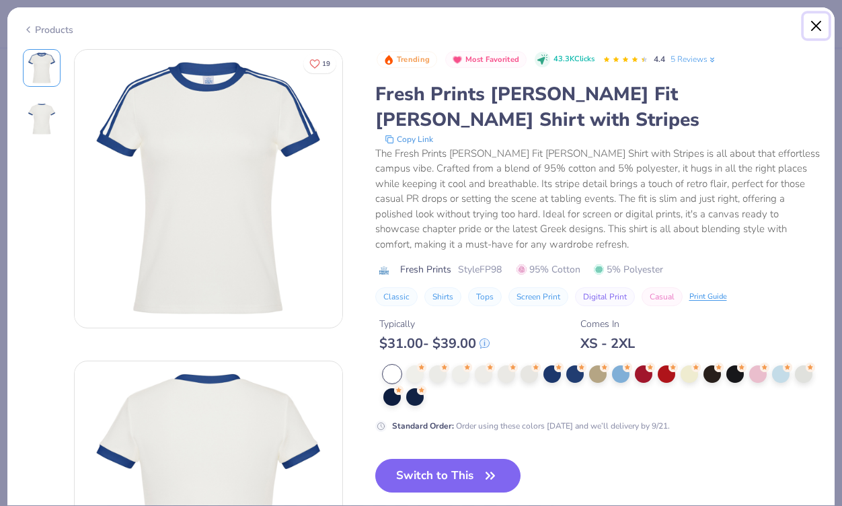
click at [812, 27] on button "Close" at bounding box center [816, 26] width 26 height 26
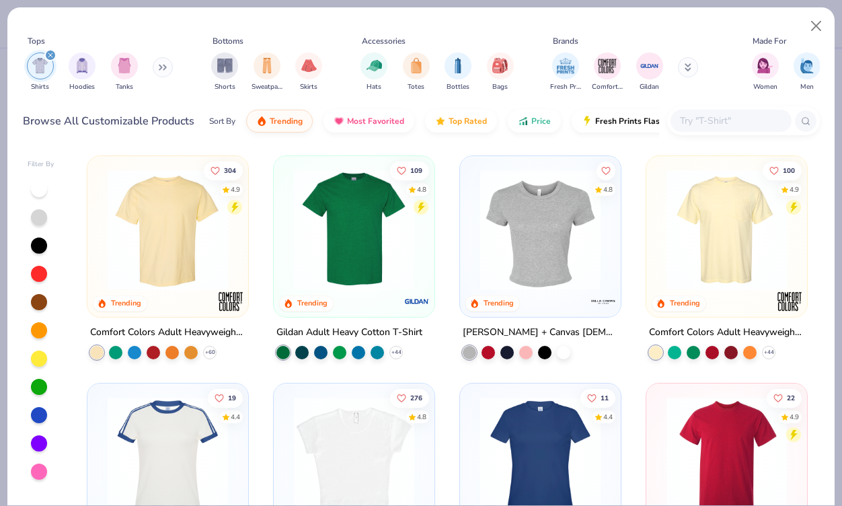
click at [508, 214] on img at bounding box center [540, 229] width 134 height 120
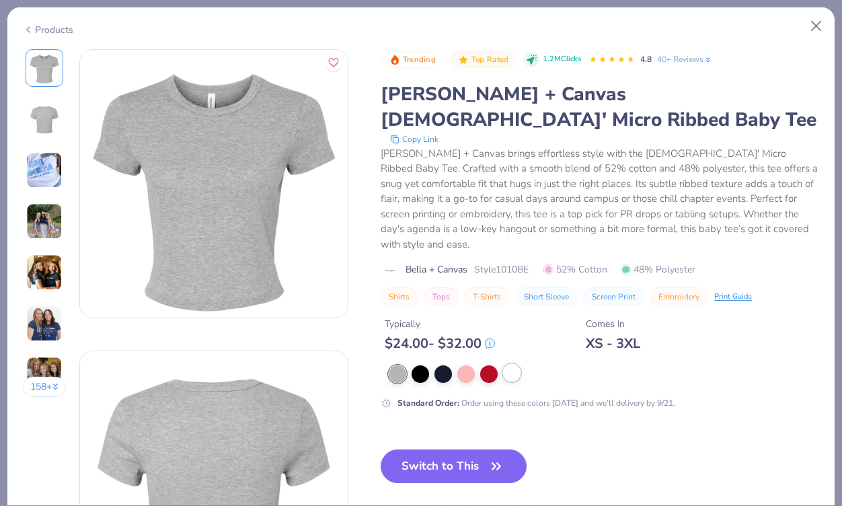
click at [509, 364] on div at bounding box center [511, 372] width 17 height 17
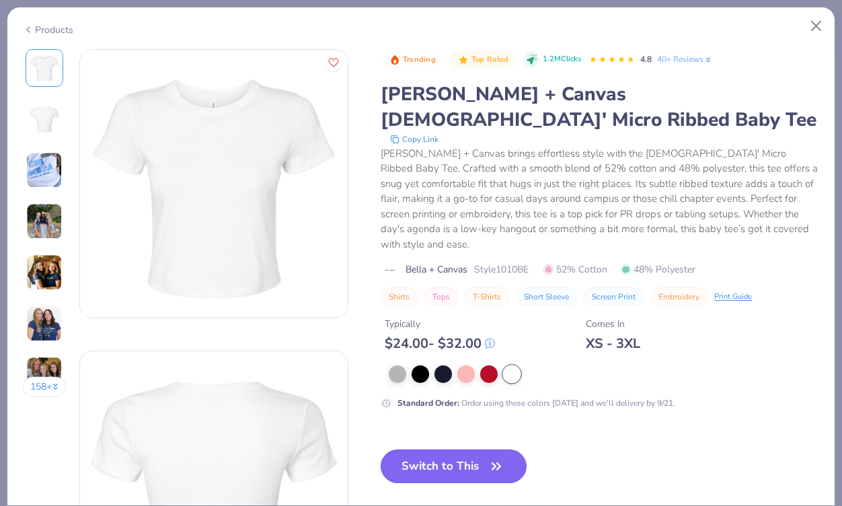
click at [458, 449] on button "Switch to This" at bounding box center [454, 466] width 146 height 34
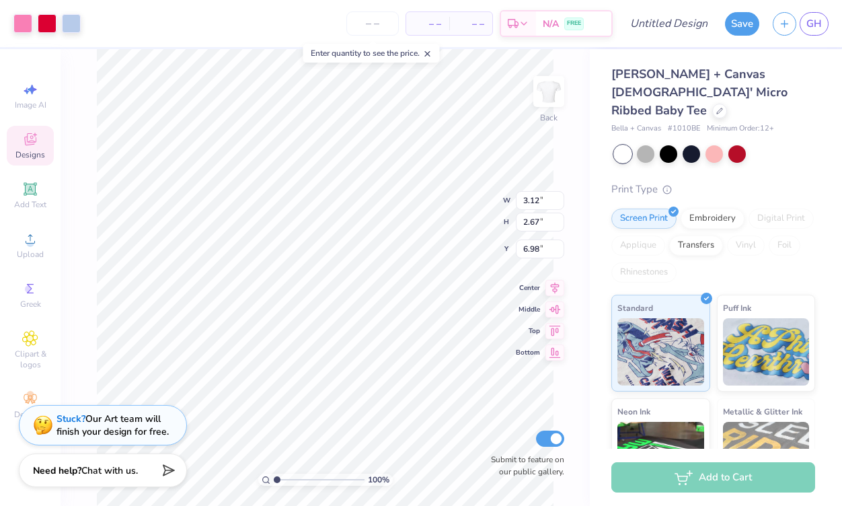
type input "3.98"
type input "6.63"
type input "5.66"
type input "1.80"
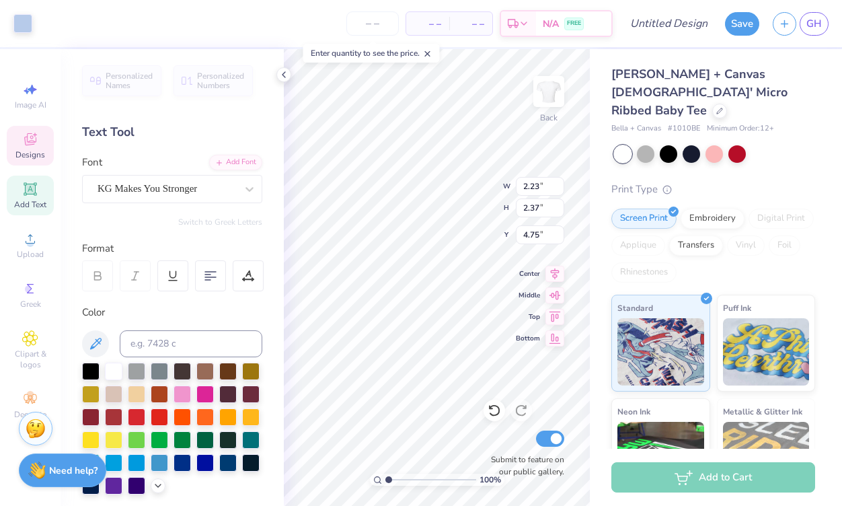
type input "4.75"
type input "4.63"
type input "3.19"
type input "3.16"
type input "3.00"
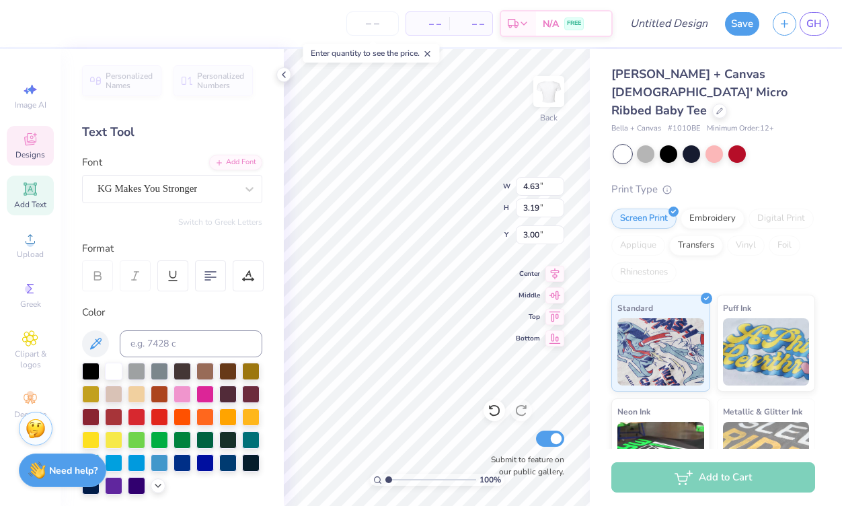
type textarea "Alpha Chi"
type input "2.23"
type input "2.37"
type input "4.75"
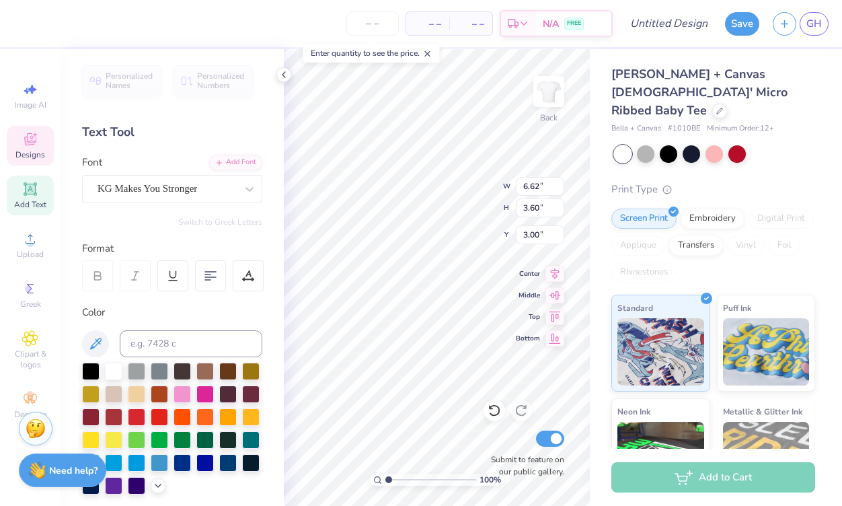
type input "3.00"
type input "2.67"
type input "4.06"
click at [474, 184] on div "100 % Back W 6.62 6.62 " H 4.80 4.80 " Y 1.80 1.80 " Center Middle Top Bottom S…" at bounding box center [437, 277] width 306 height 456
type input "1.19"
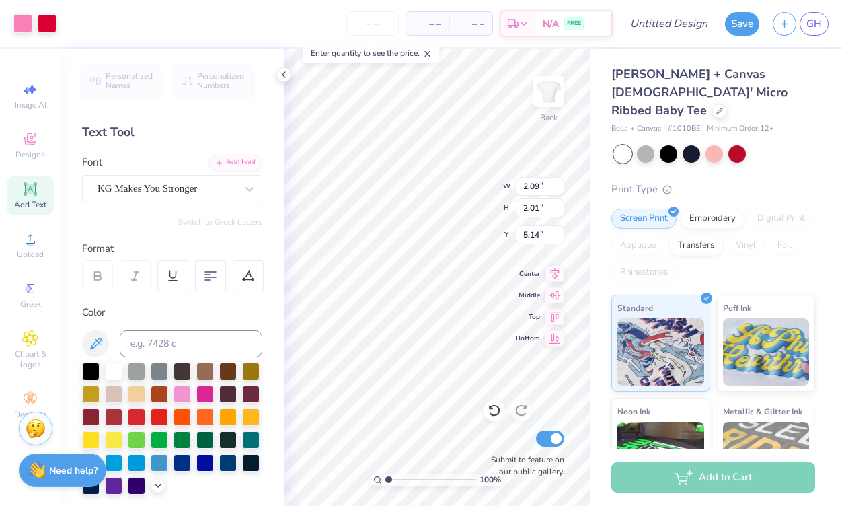
type input "3.79"
type input "6.60"
type input "1.15"
type input "0.65"
type input "6.66"
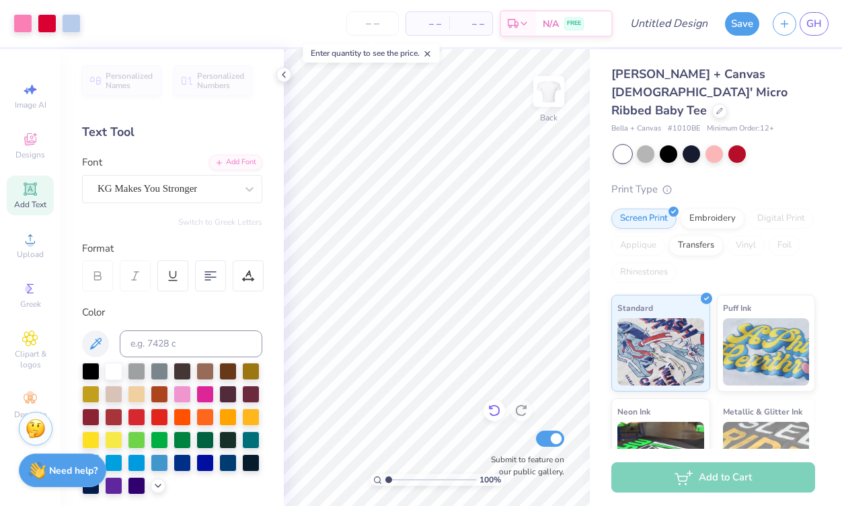
click at [499, 415] on icon at bounding box center [493, 409] width 13 height 13
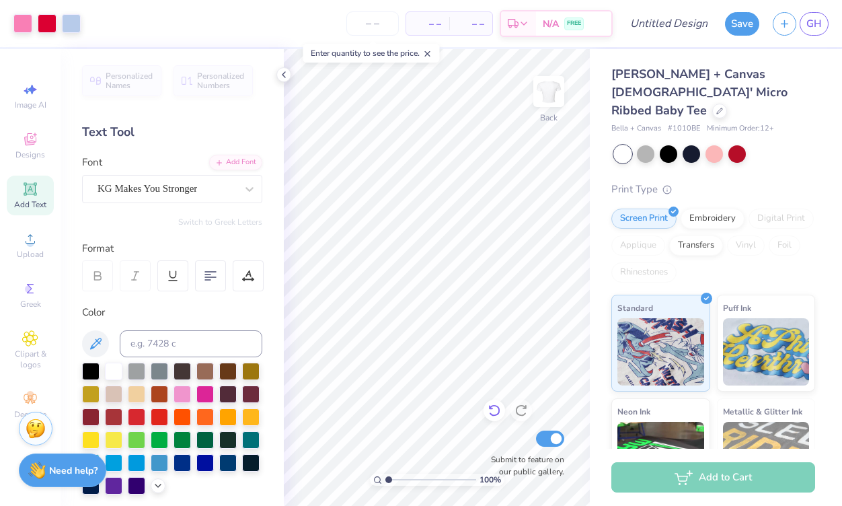
click at [499, 415] on icon at bounding box center [493, 409] width 13 height 13
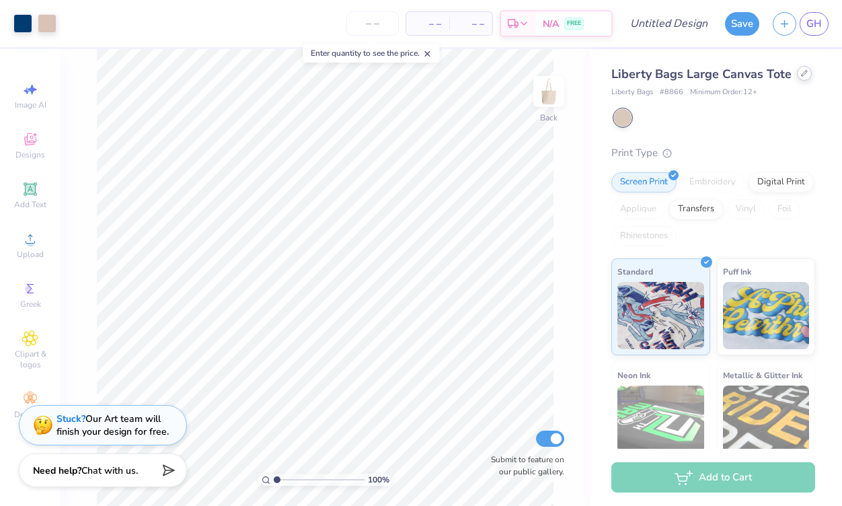
click at [802, 71] on icon at bounding box center [804, 73] width 7 height 7
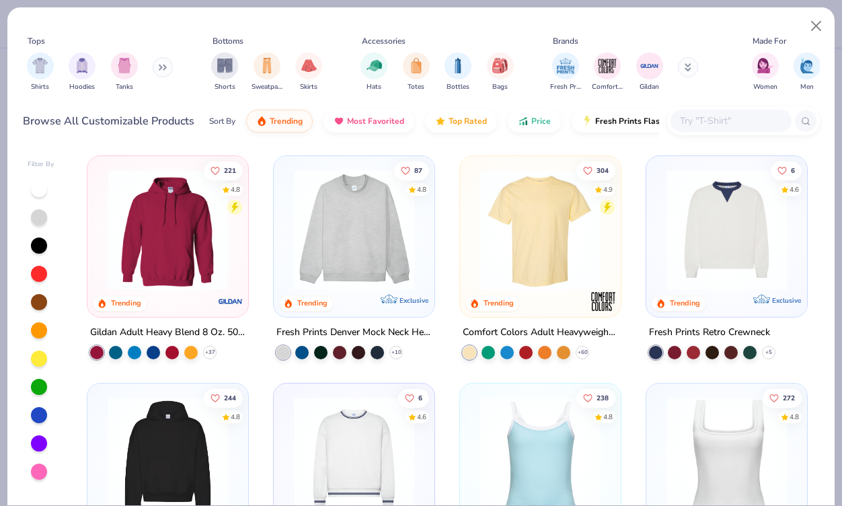
click at [165, 66] on icon at bounding box center [163, 67] width 8 height 7
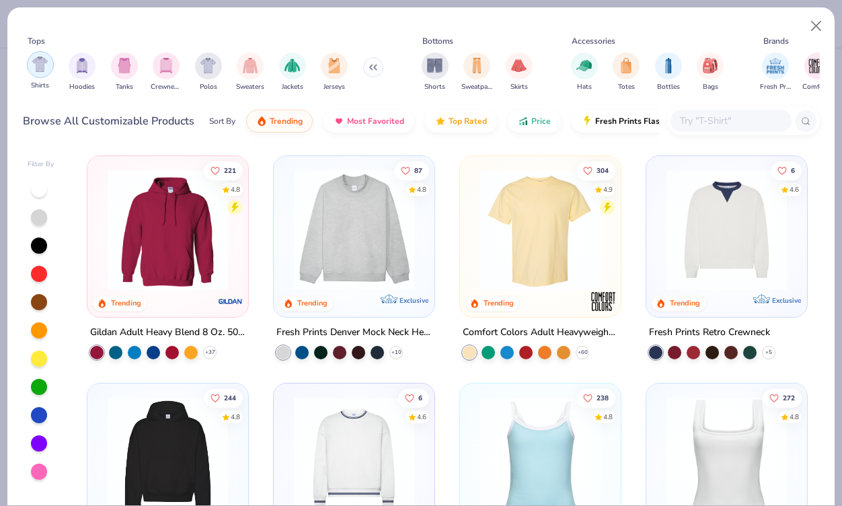
click at [38, 64] on img "filter for Shirts" at bounding box center [39, 63] width 15 height 15
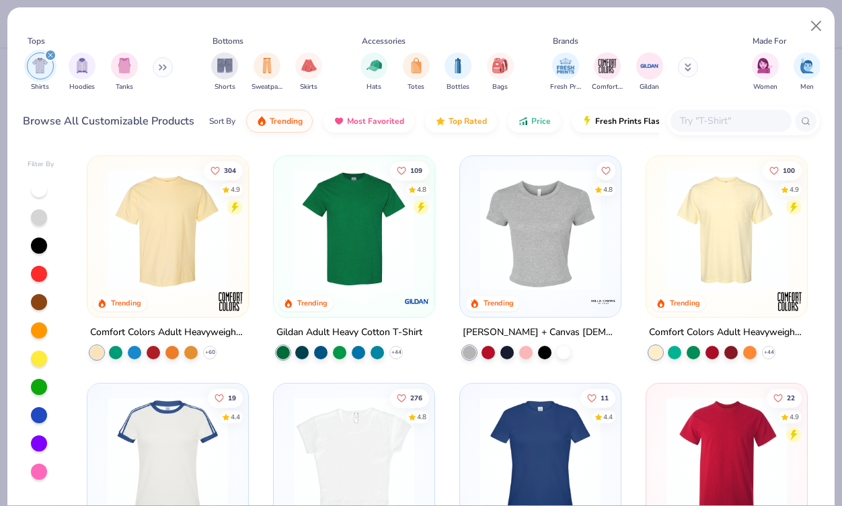
click at [577, 210] on img at bounding box center [540, 229] width 134 height 120
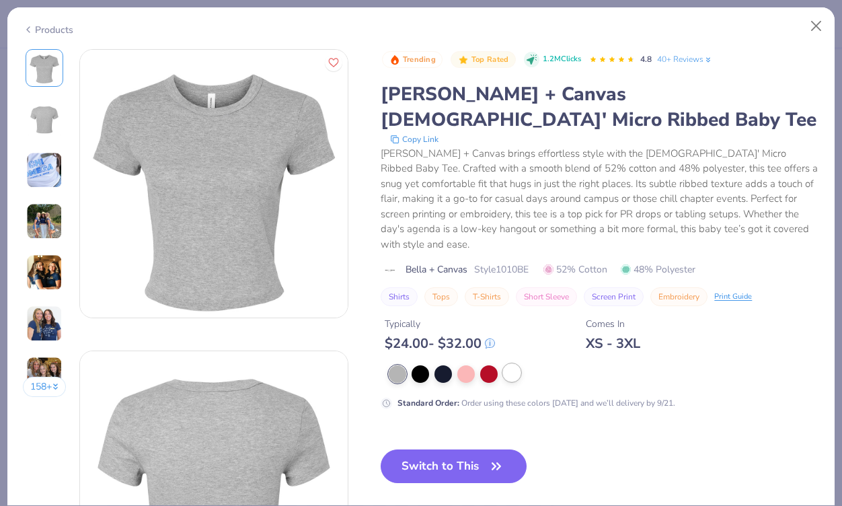
click at [515, 364] on div at bounding box center [511, 372] width 17 height 17
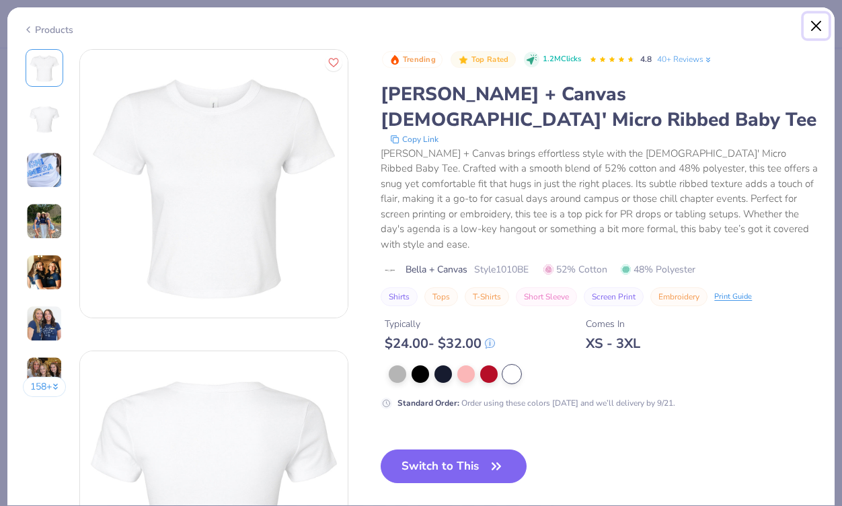
click at [824, 30] on button "Close" at bounding box center [816, 26] width 26 height 26
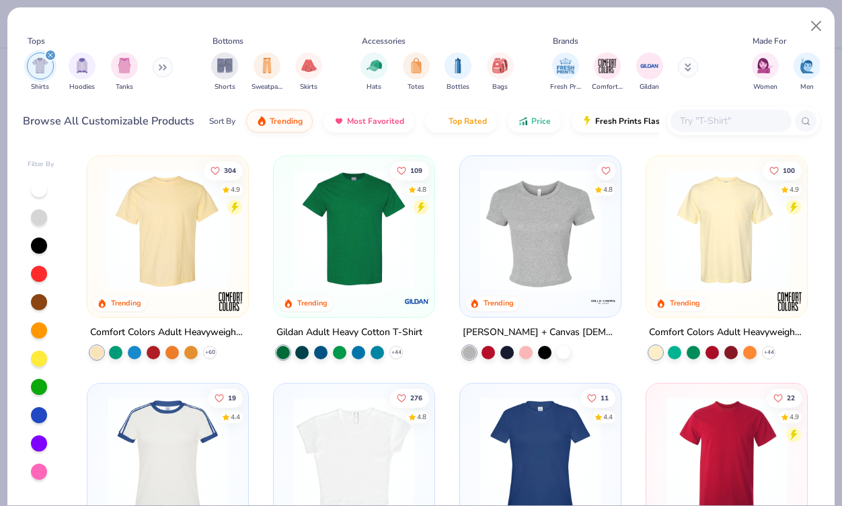
scroll to position [102, 0]
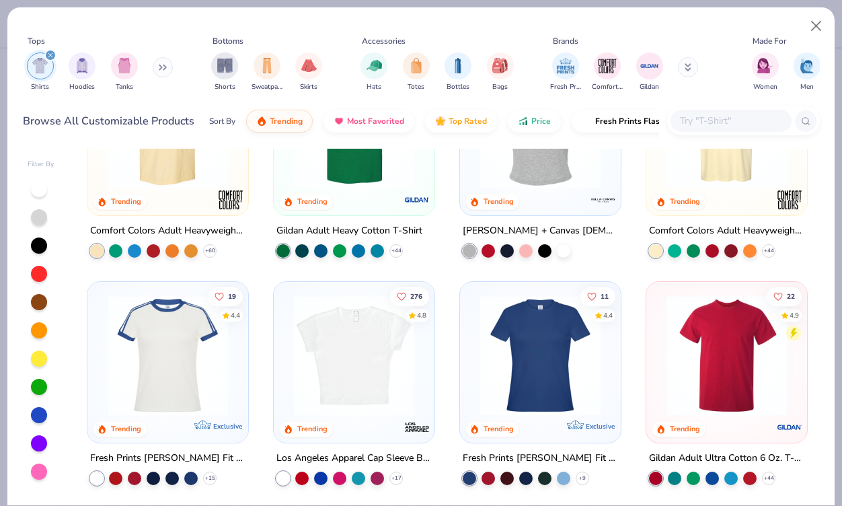
click at [184, 381] on img at bounding box center [168, 355] width 134 height 120
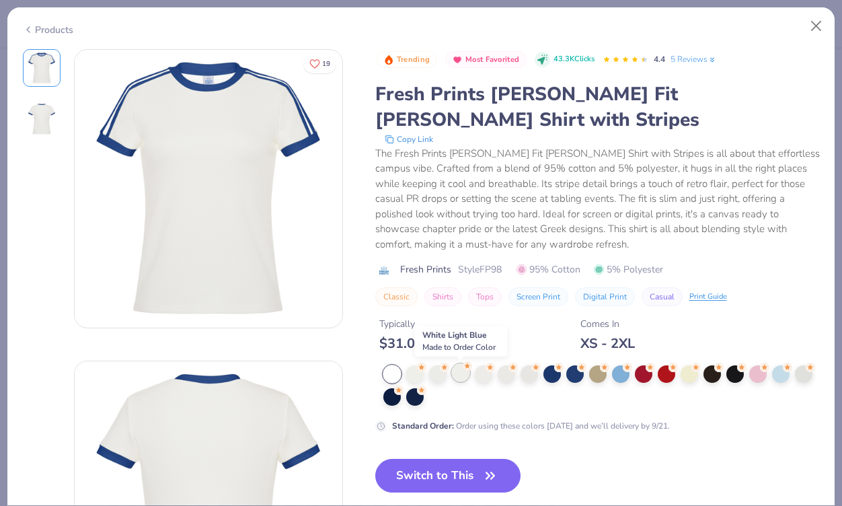
click at [457, 374] on div at bounding box center [460, 372] width 17 height 17
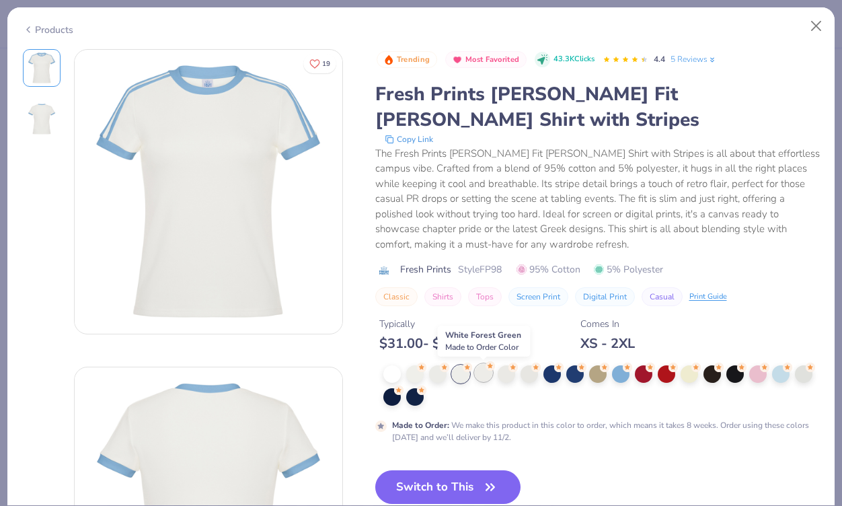
click at [487, 373] on div at bounding box center [483, 372] width 17 height 17
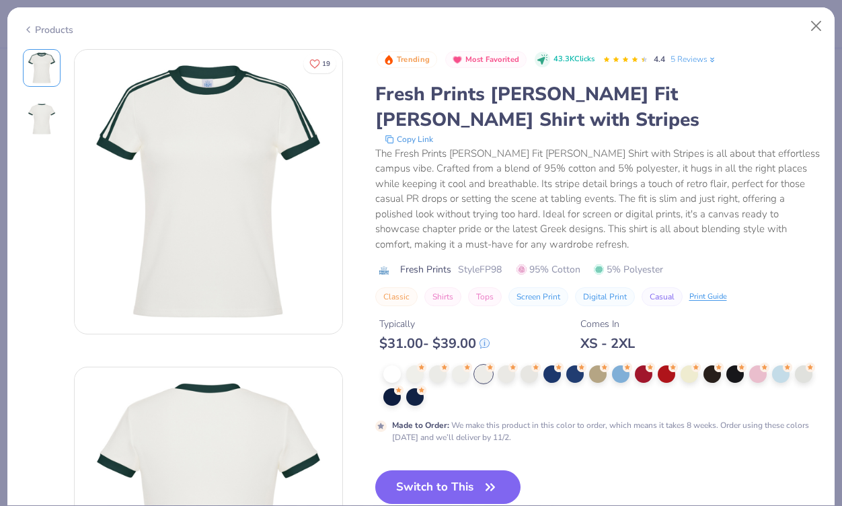
click at [425, 377] on div at bounding box center [601, 385] width 436 height 40
click at [413, 377] on div at bounding box center [414, 372] width 17 height 17
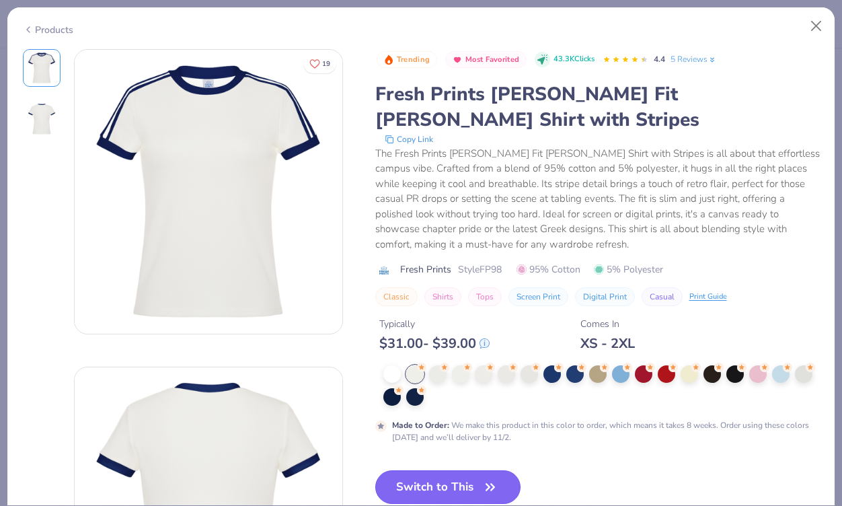
click at [456, 481] on button "Switch to This" at bounding box center [448, 487] width 146 height 34
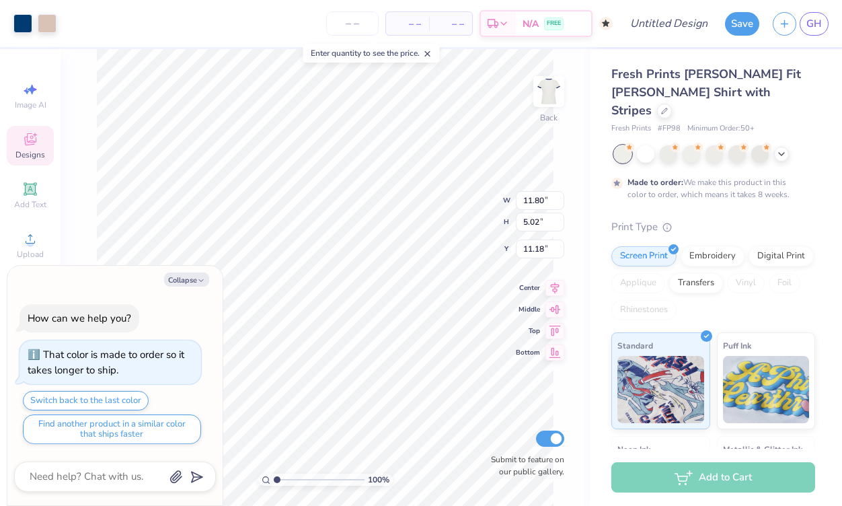
type textarea "x"
type input "9.08"
type input "3.86"
type input "12.33"
type textarea "x"
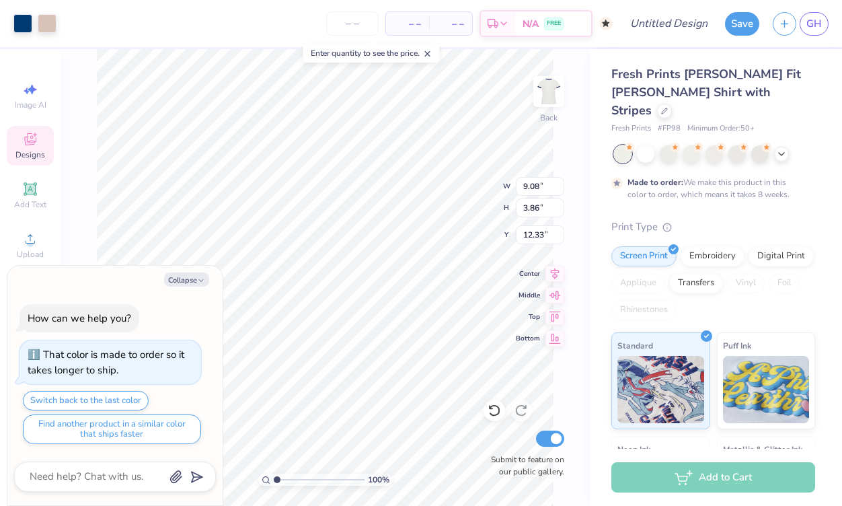
type input "3.42"
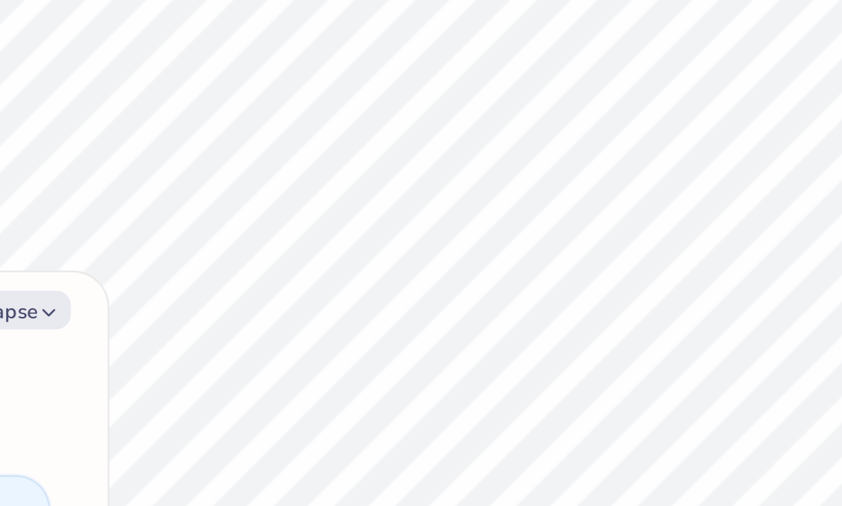
type textarea "x"
type input "3.44"
type textarea "x"
type input "0.19"
type input "0.64"
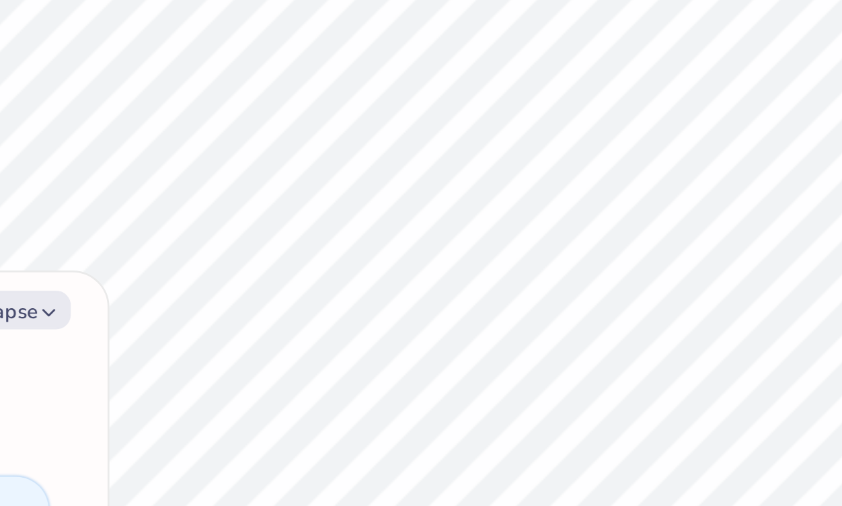
type input "4.87"
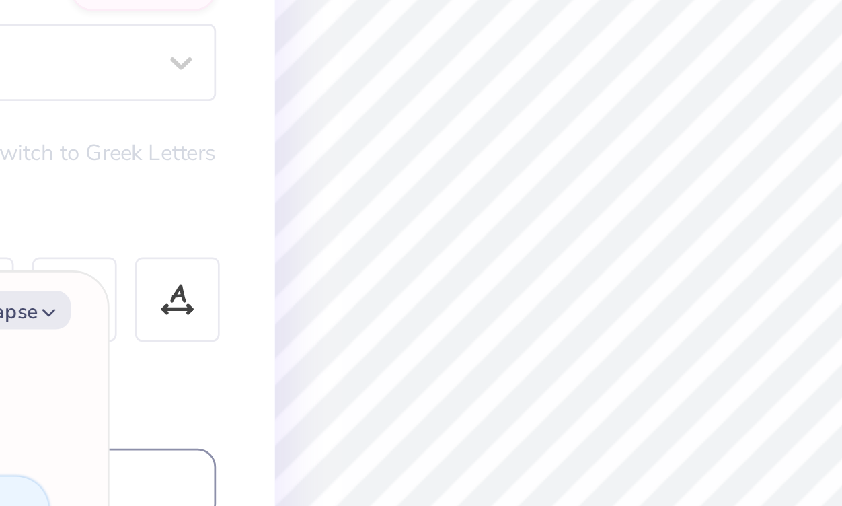
type textarea "x"
type textarea "8"
type textarea "x"
type textarea "5"
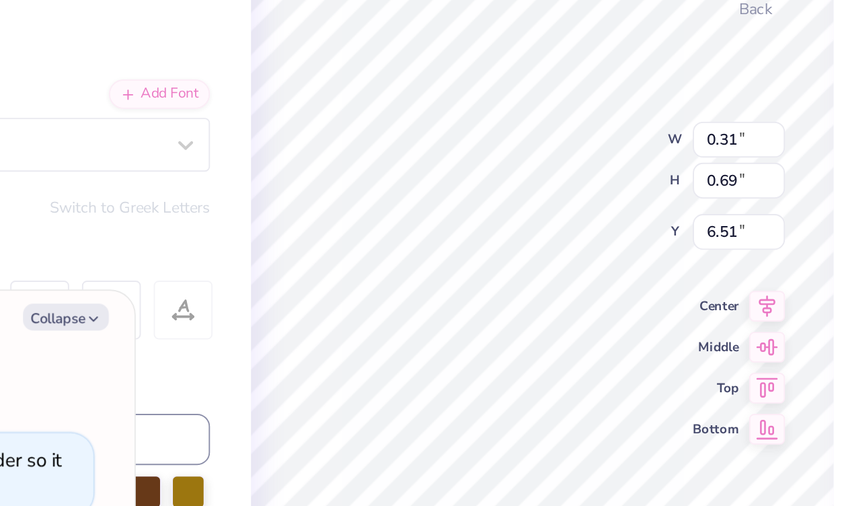
type textarea "x"
type input "2.63"
type input "0.91"
type input "6.39"
type textarea "x"
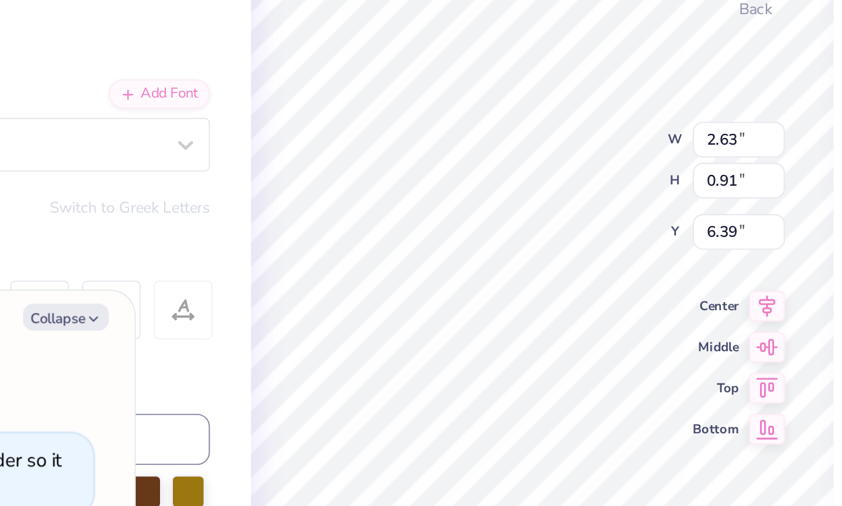
type input "0.64"
type input "0.62"
type input "6.56"
type textarea "x"
type input "0.31"
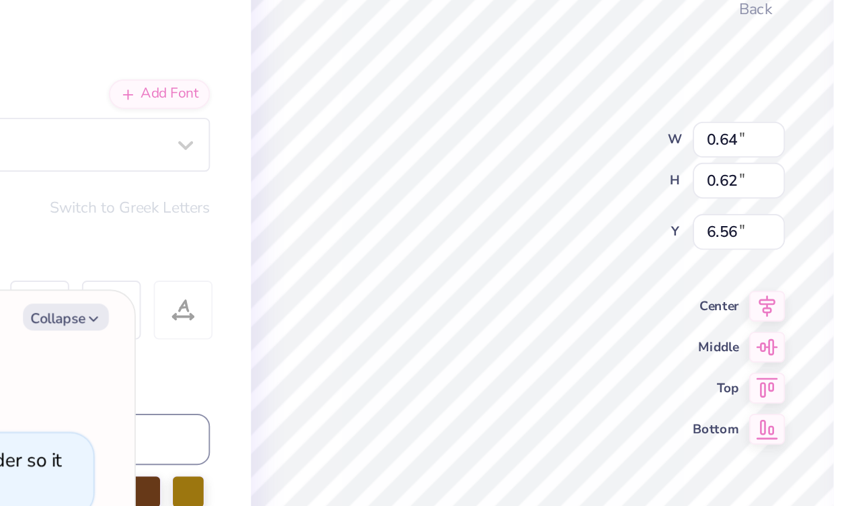
type input "0.51"
type input "6.60"
type textarea "x"
type input "0.64"
type input "0.62"
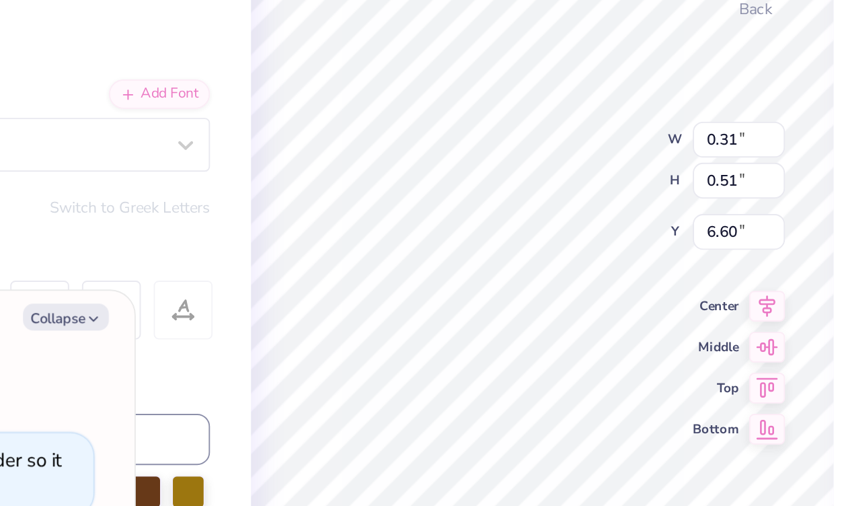
type input "6.56"
type textarea "x"
type input "0.31"
type input "0.51"
type input "6.60"
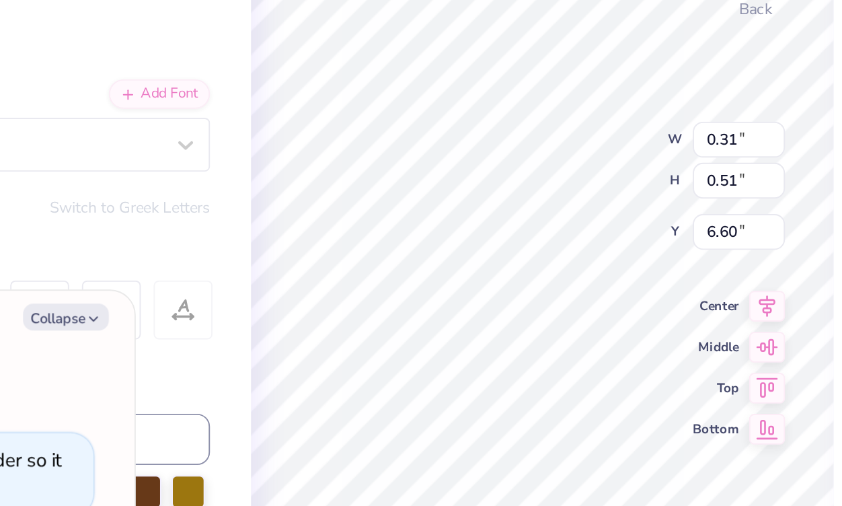
type textarea "x"
type input "0.64"
type input "0.62"
type input "6.56"
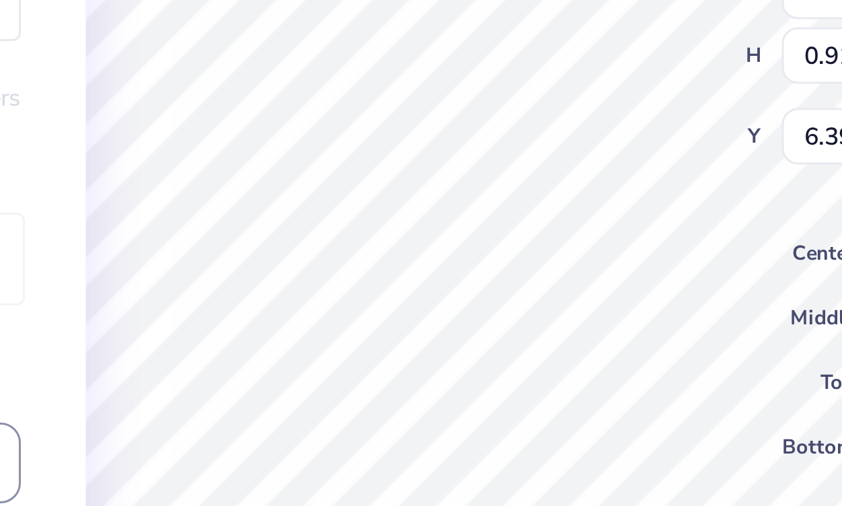
type textarea "x"
type input "3.85"
type input "1.33"
type textarea "x"
type input "6.45"
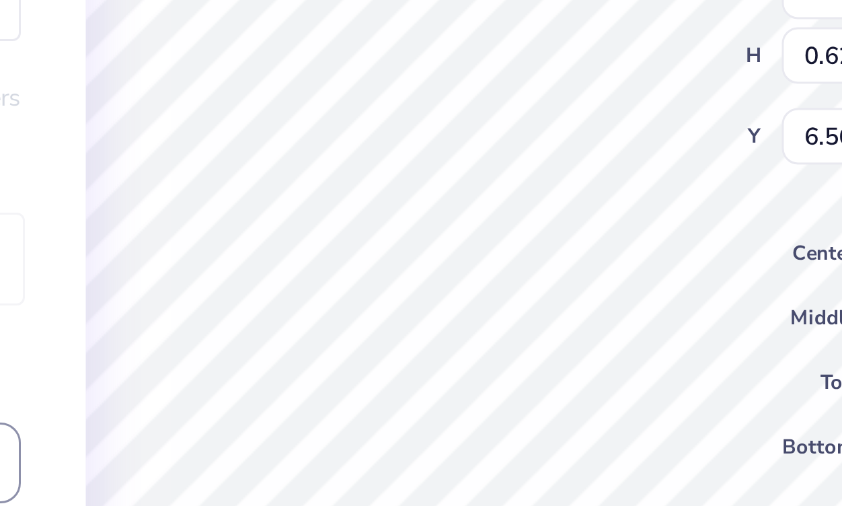
type textarea "x"
type input "6.80"
type textarea "x"
type input "0.29"
type input "0.65"
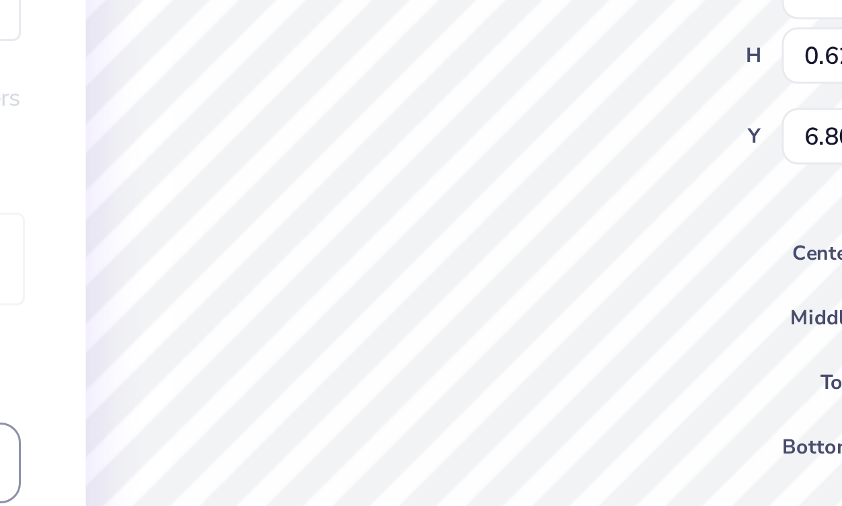
type input "6.53"
type textarea "x"
type input "6.79"
type textarea "x"
type input "0.31"
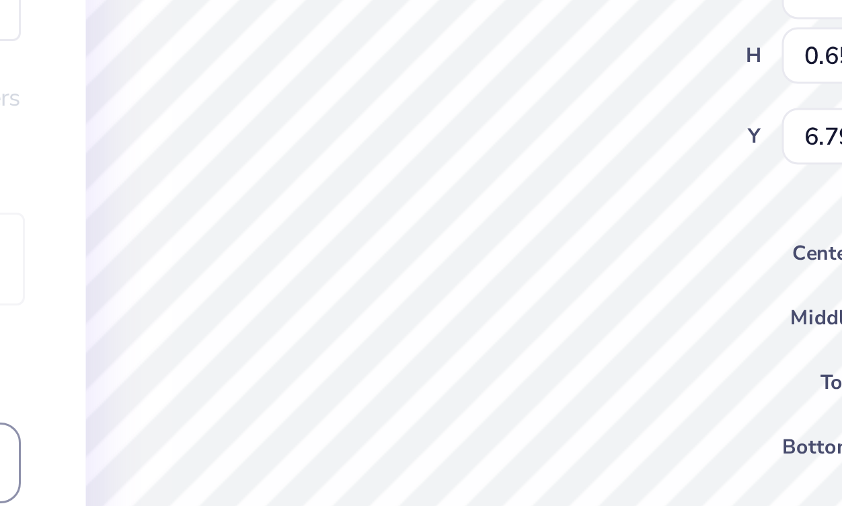
type input "0.69"
type input "6.51"
type textarea "x"
type input "6.77"
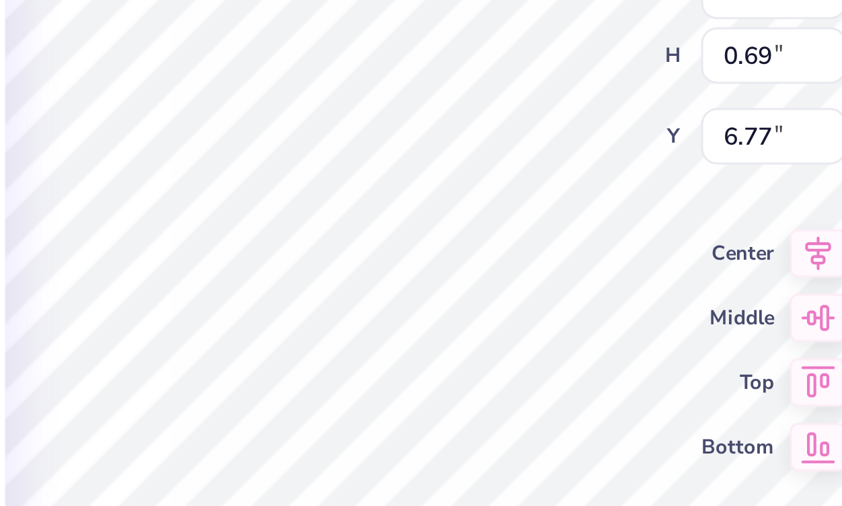
type textarea "x"
type input "0.67"
type input "6.53"
type textarea "x"
type input "6.52"
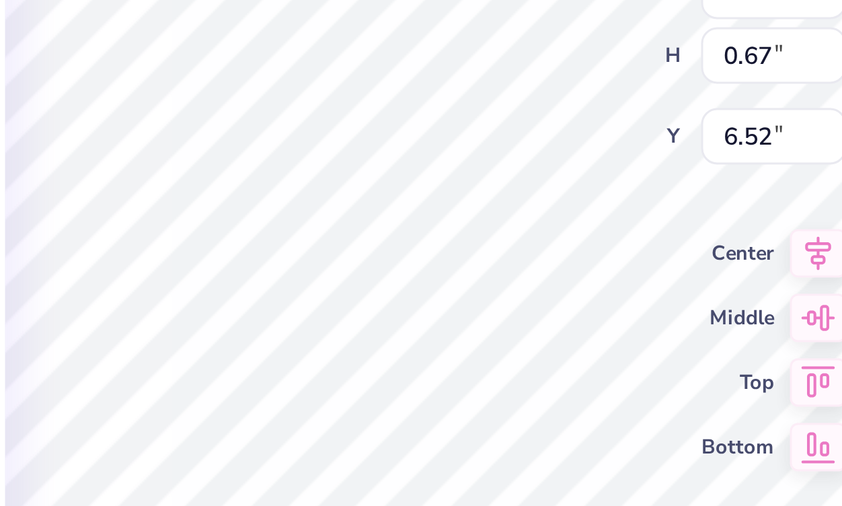
type textarea "x"
type input "6.77"
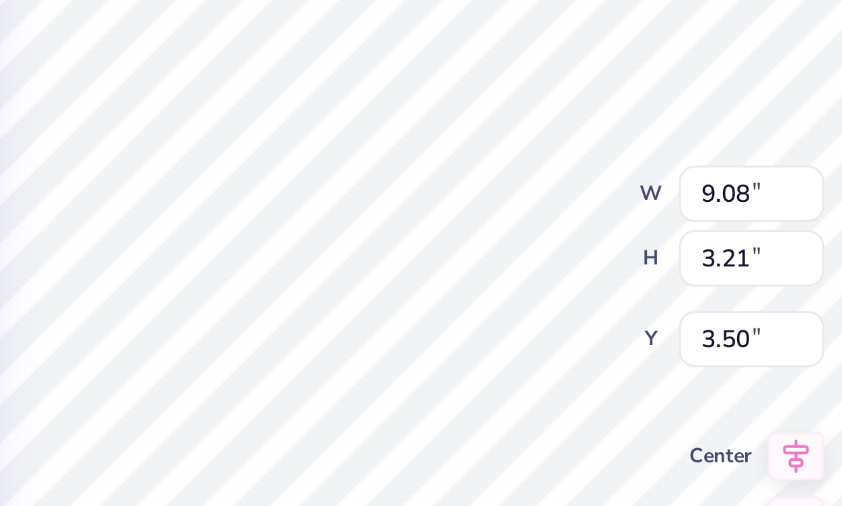
type textarea "x"
type input "3.55"
type textarea "x"
type input "3.50"
type textarea "x"
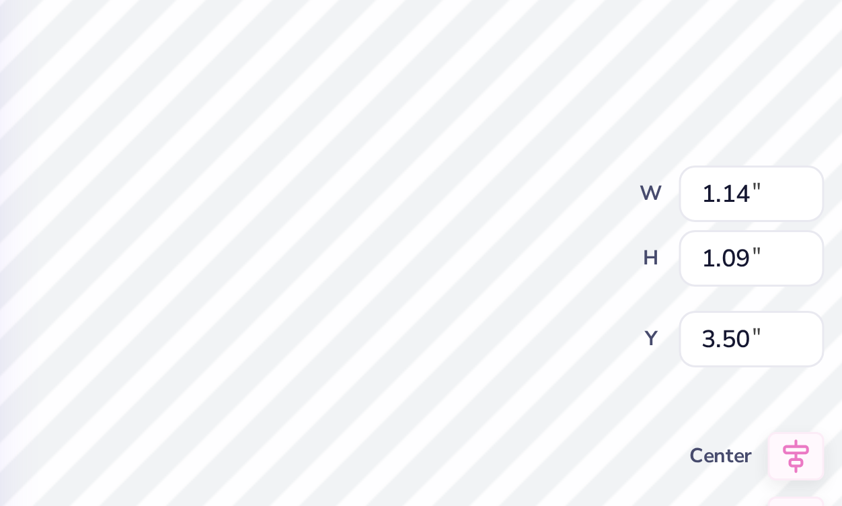
type input "1.28"
type input "1.22"
type input "3.36"
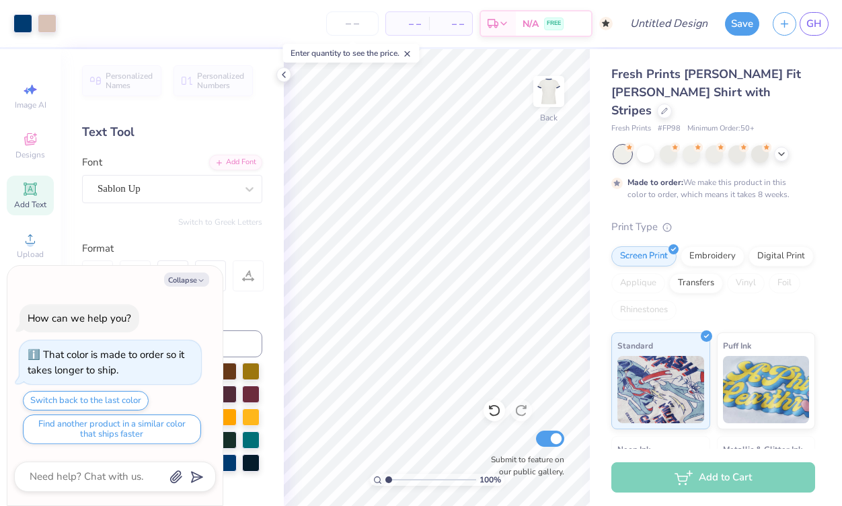
click at [198, 286] on div "Collapse How can we help you? That color is made to order so it takes longer to…" at bounding box center [114, 386] width 215 height 240
click at [198, 282] on icon "button" at bounding box center [201, 280] width 8 height 8
type textarea "x"
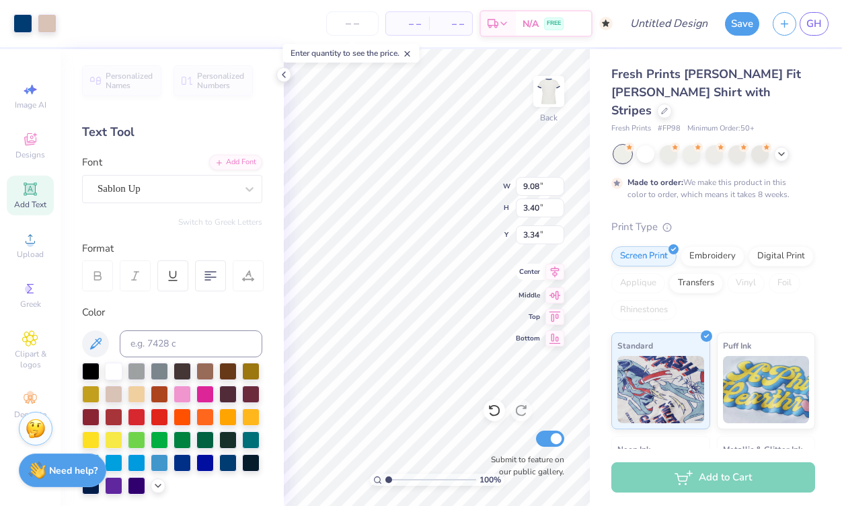
type input "3.36"
click at [280, 305] on div "Personalized Names Personalized Numbers Text Tool Add Font Font Sablon Up Switc…" at bounding box center [172, 277] width 223 height 456
